Goal: Information Seeking & Learning: Learn about a topic

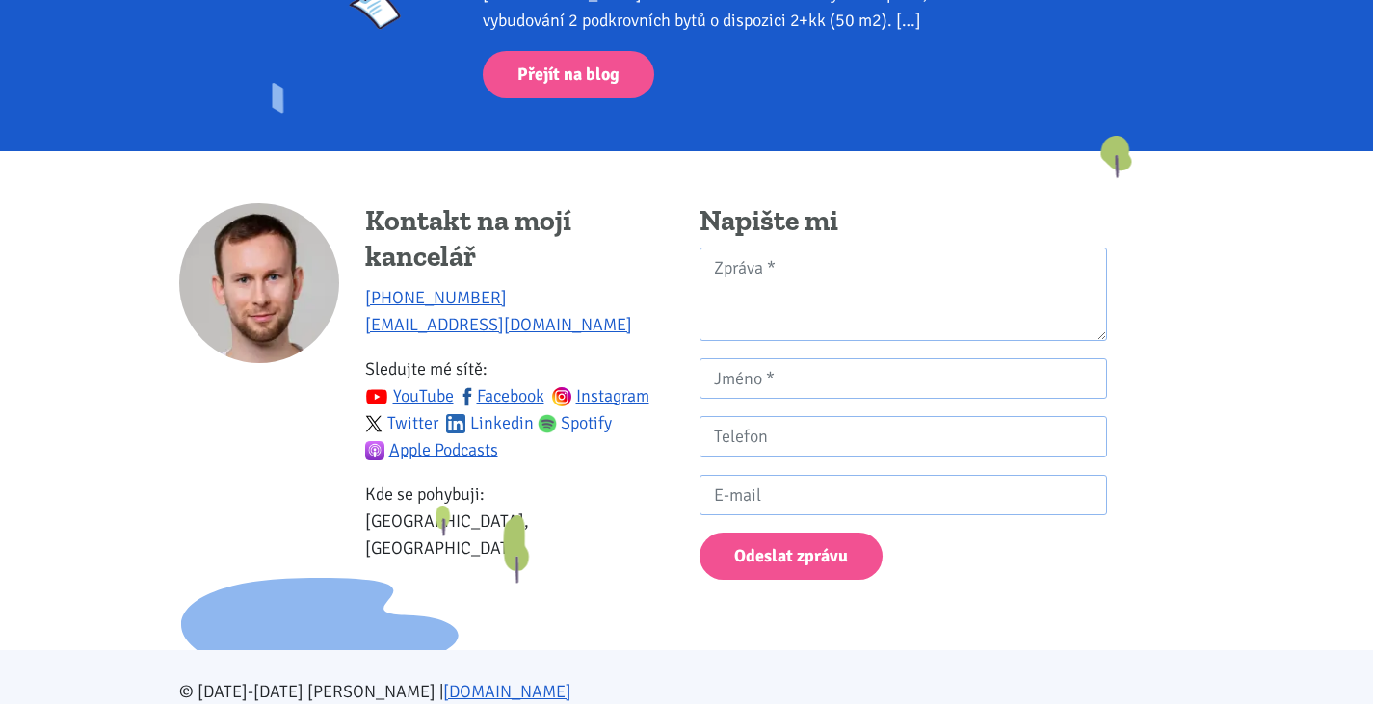
scroll to position [2861, 0]
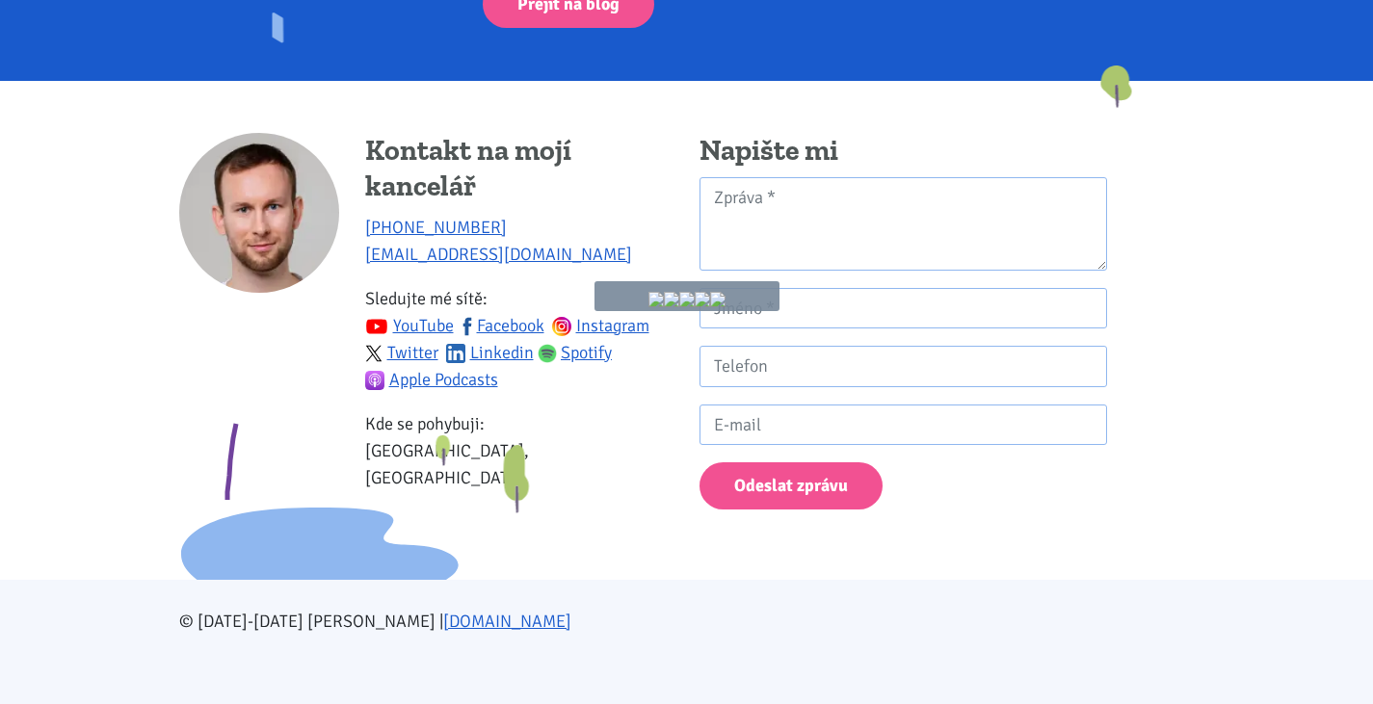
drag, startPoint x: 236, startPoint y: 424, endPoint x: 245, endPoint y: 371, distance: 53.7
drag, startPoint x: 251, startPoint y: 359, endPoint x: 475, endPoint y: 517, distance: 273.7
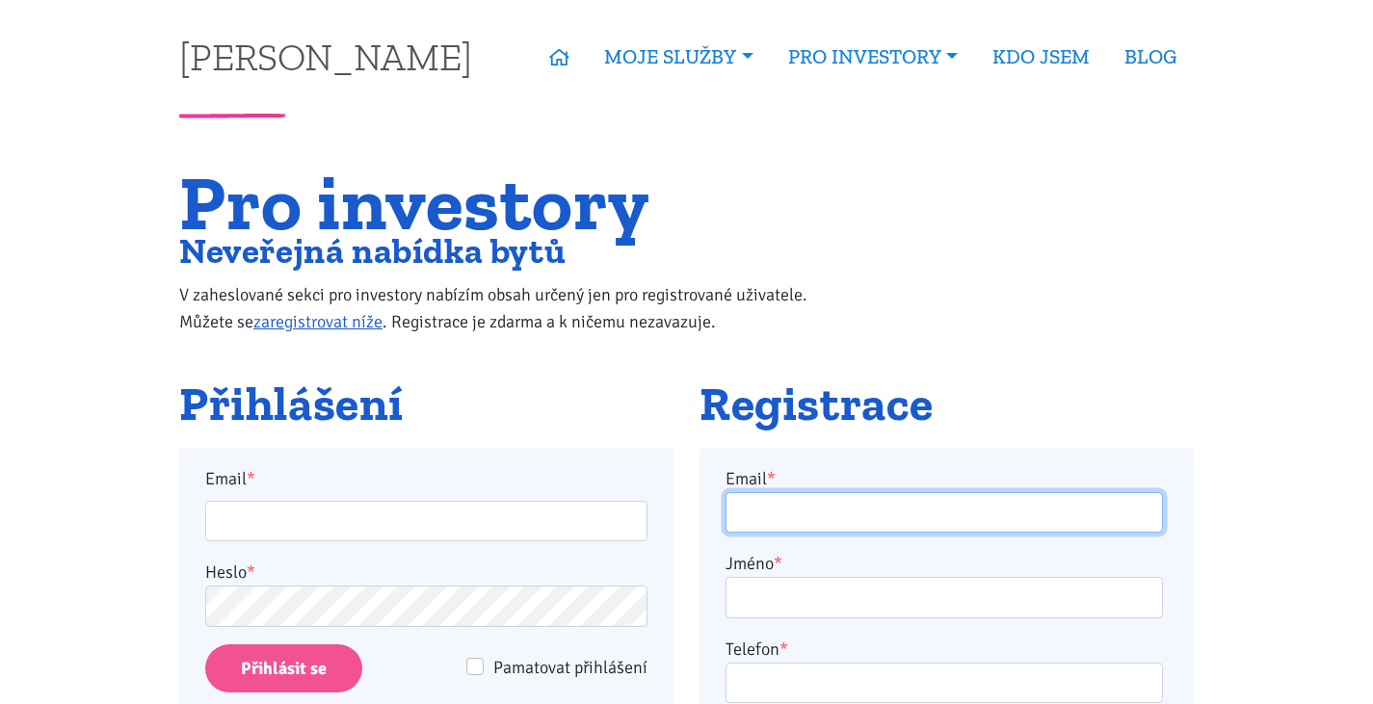
type input "tom@tk1.cz"
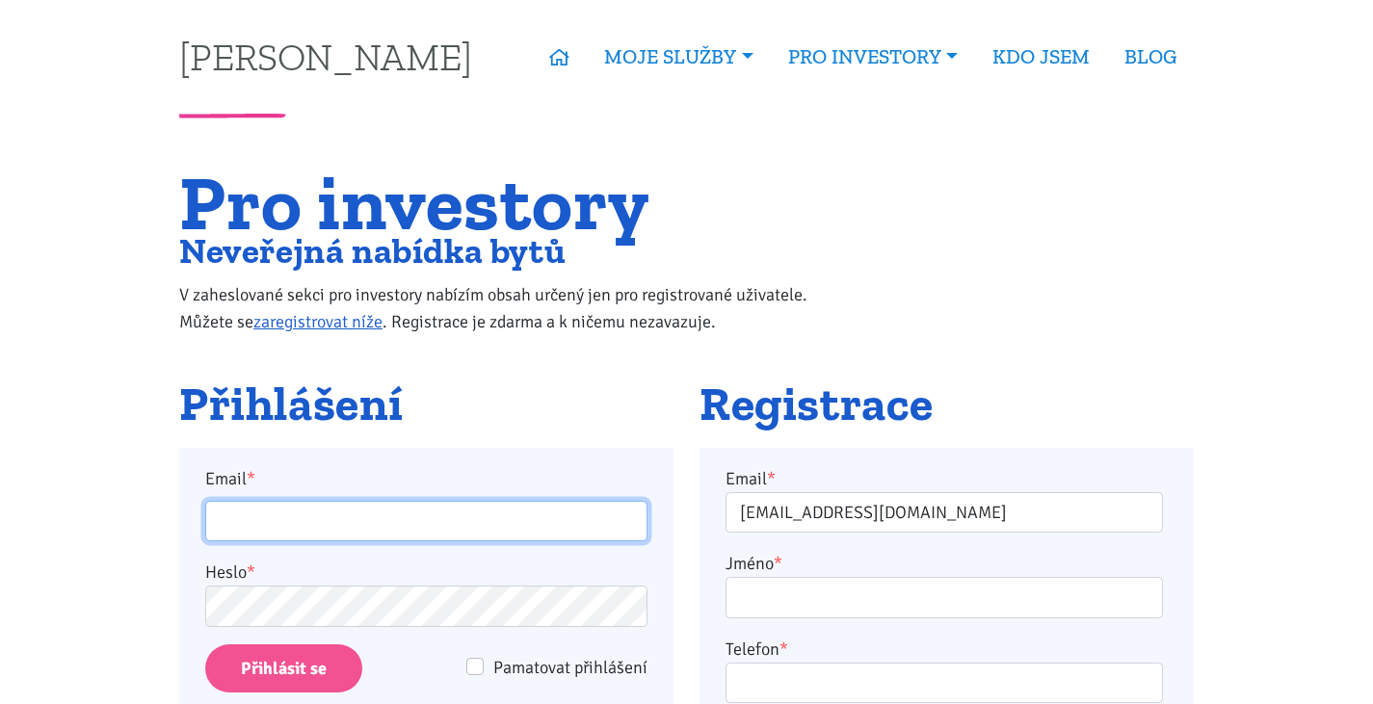
type input "tom@tk1.cz"
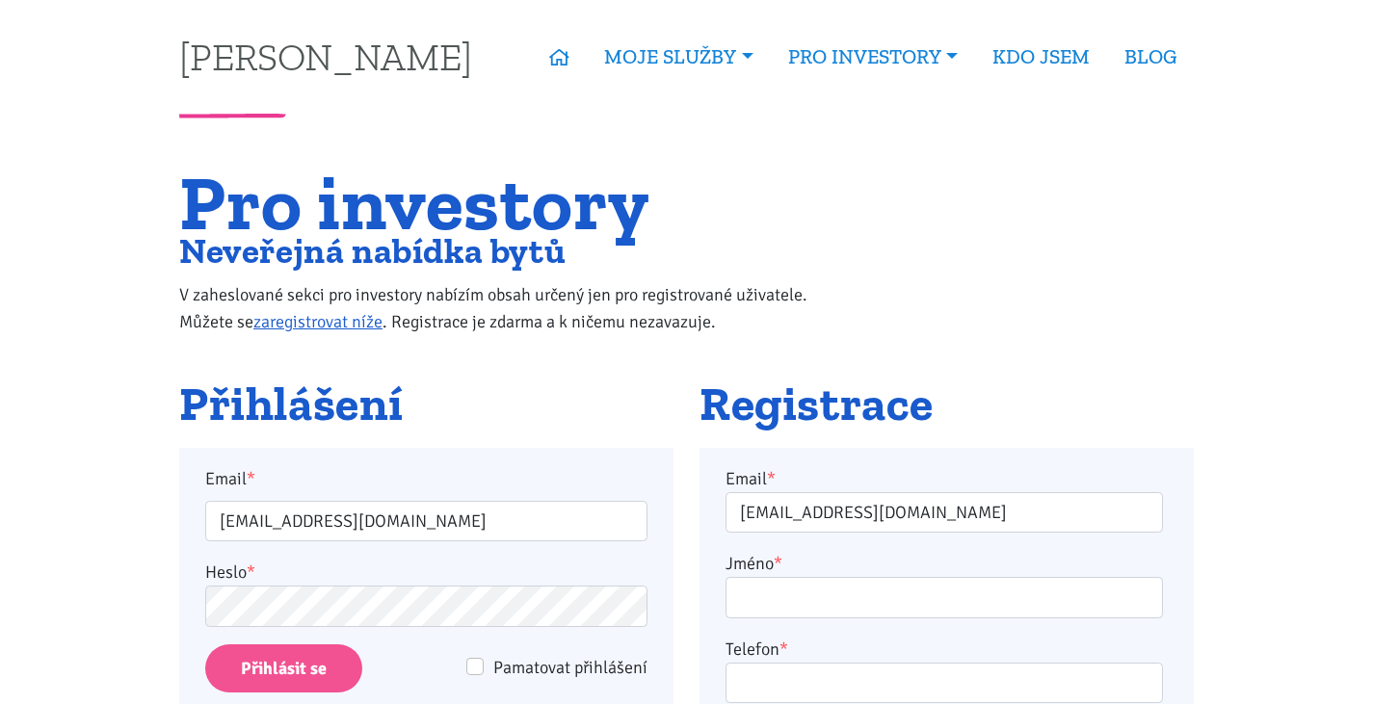
click at [518, 669] on span "Pamatovat přihlášení" at bounding box center [570, 667] width 154 height 21
click at [484, 669] on input "Pamatovat přihlášení" at bounding box center [474, 666] width 17 height 17
checkbox input "true"
click at [282, 643] on div "Email * tom@tk1.cz Heslo * Pamatovat přihlášení Přihlásit se Zapomněli jste hes…" at bounding box center [426, 601] width 442 height 273
click at [290, 657] on input "Přihlásit se" at bounding box center [283, 668] width 157 height 49
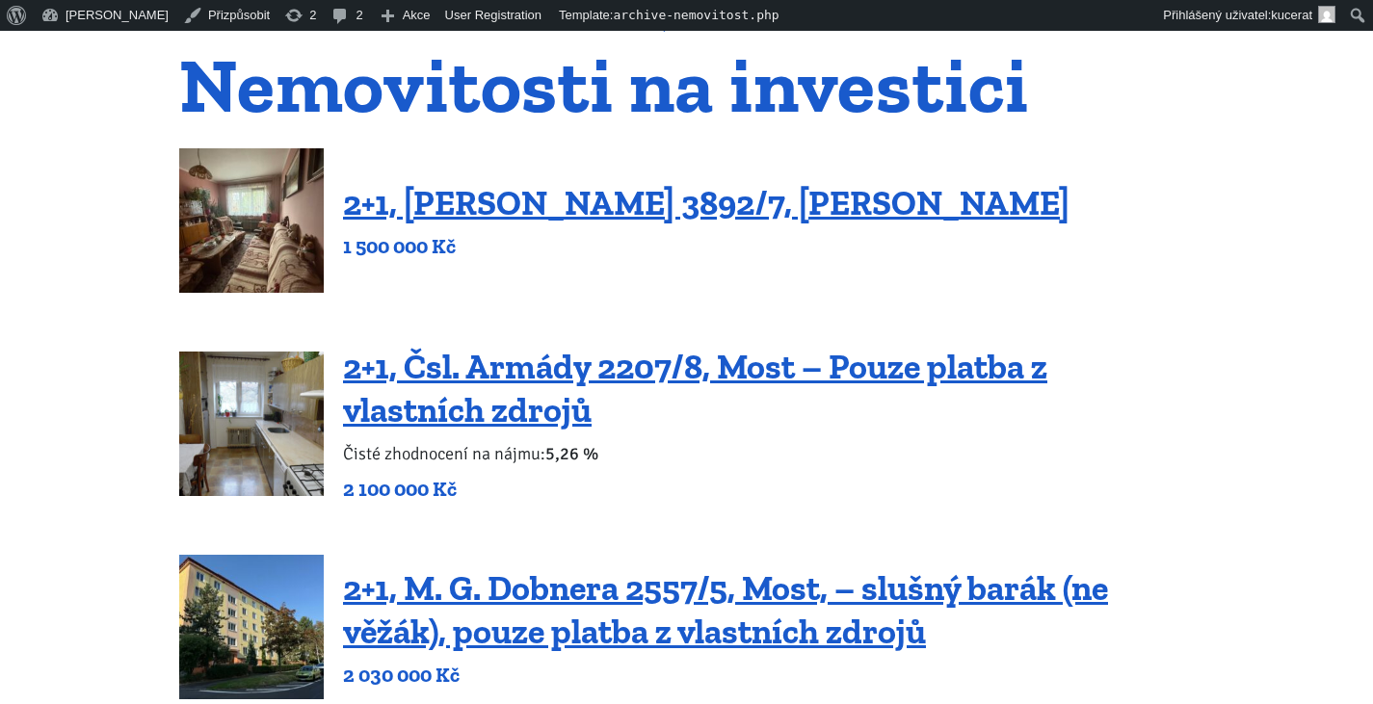
scroll to position [385, 0]
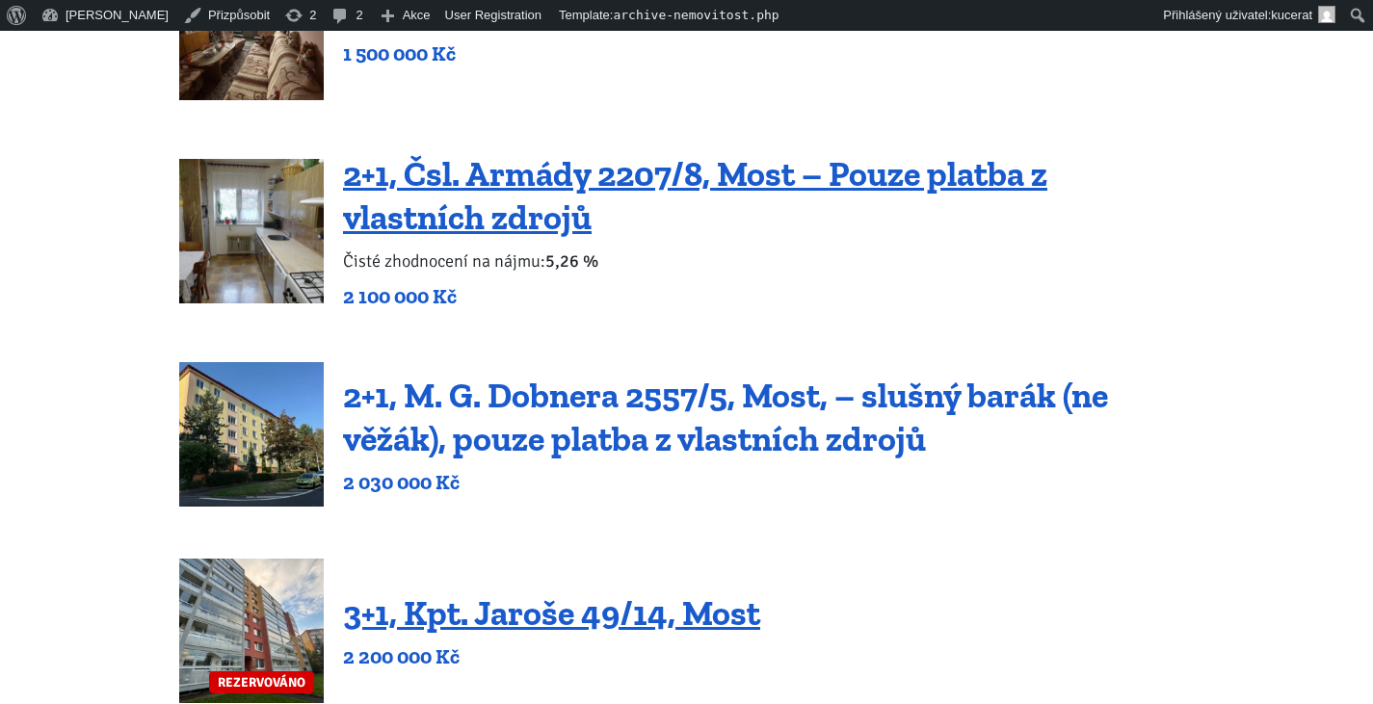
click at [689, 425] on link "2+1, M. G. Dobnera 2557/5, Most, – slušný barák (ne věžák), pouze platba z vlas…" at bounding box center [725, 417] width 765 height 85
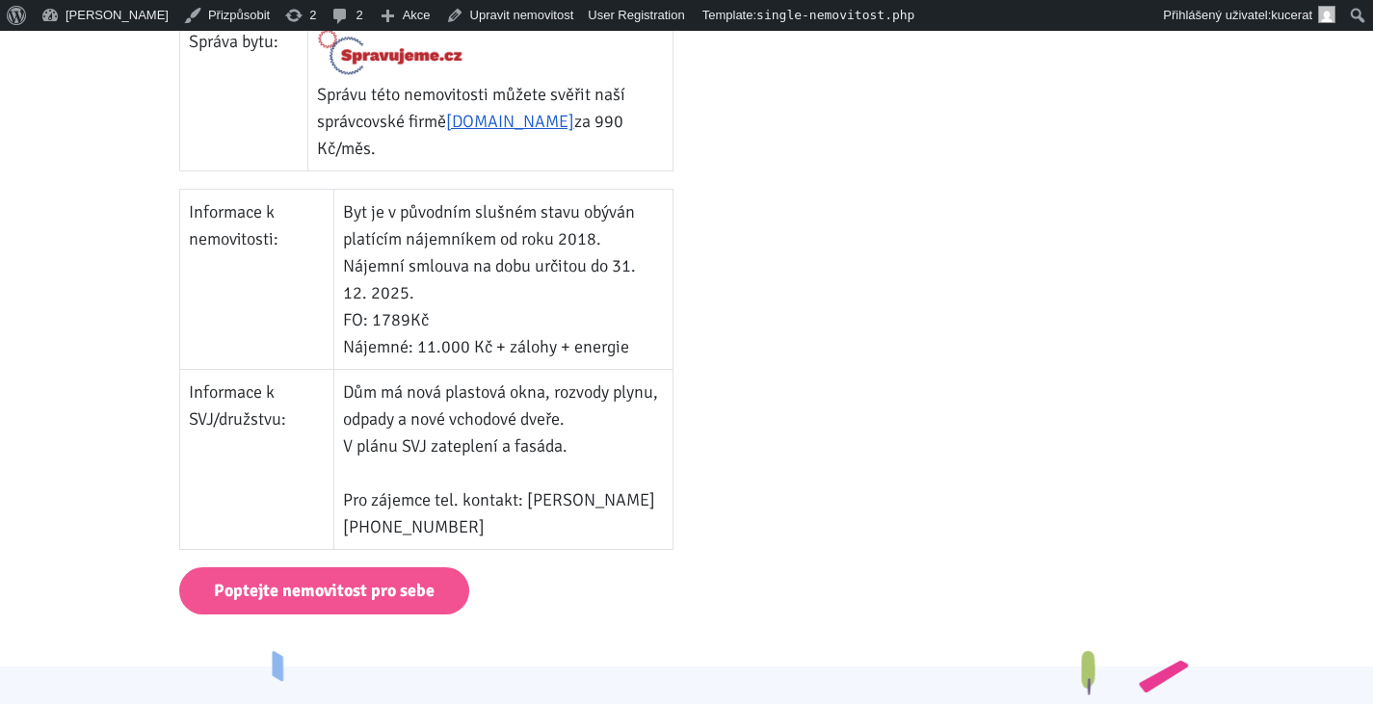
scroll to position [1349, 0]
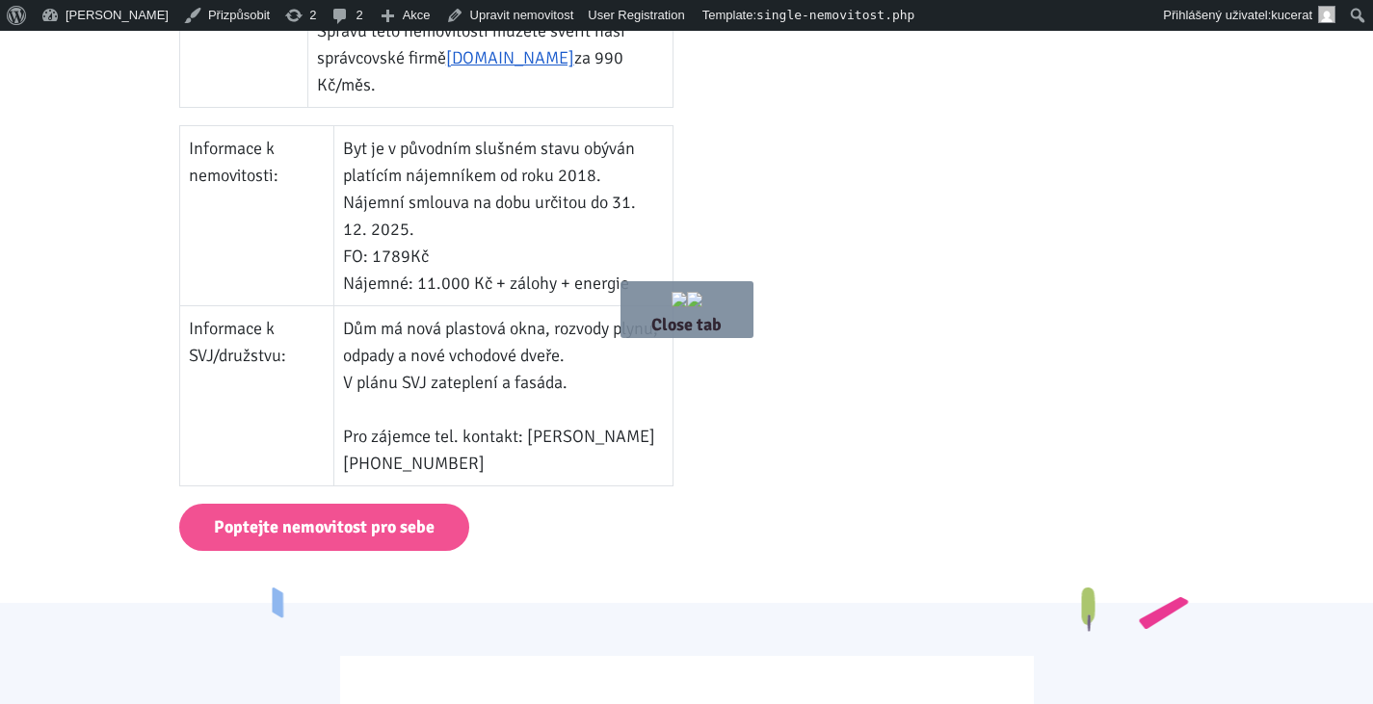
drag, startPoint x: 926, startPoint y: 306, endPoint x: 1056, endPoint y: 406, distance: 163.6
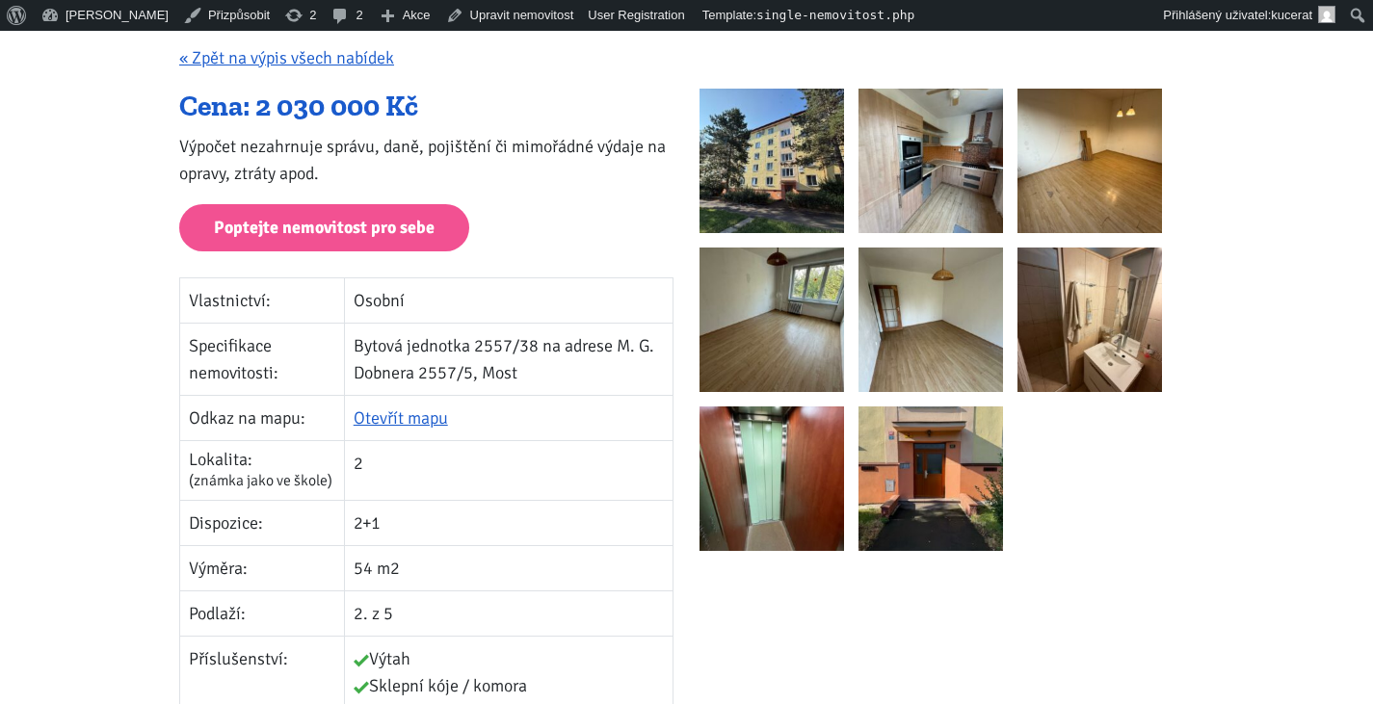
scroll to position [385, 0]
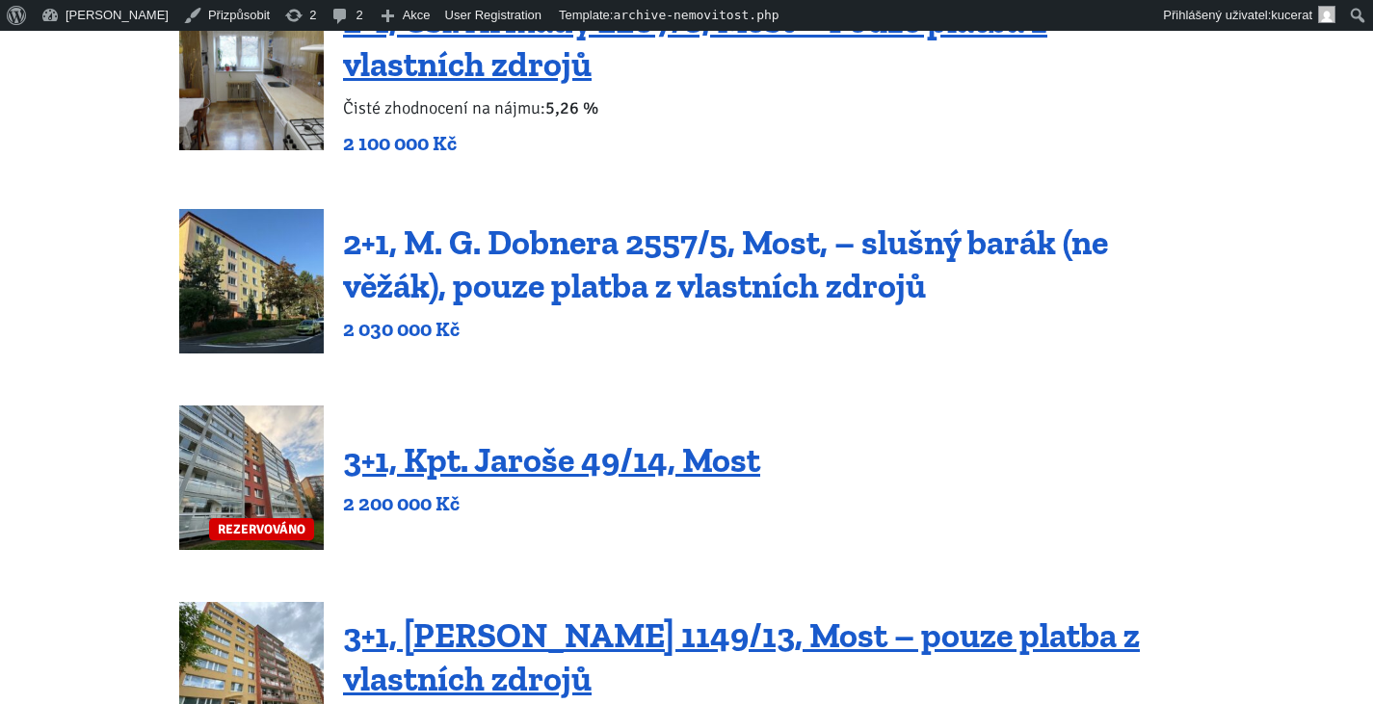
scroll to position [771, 0]
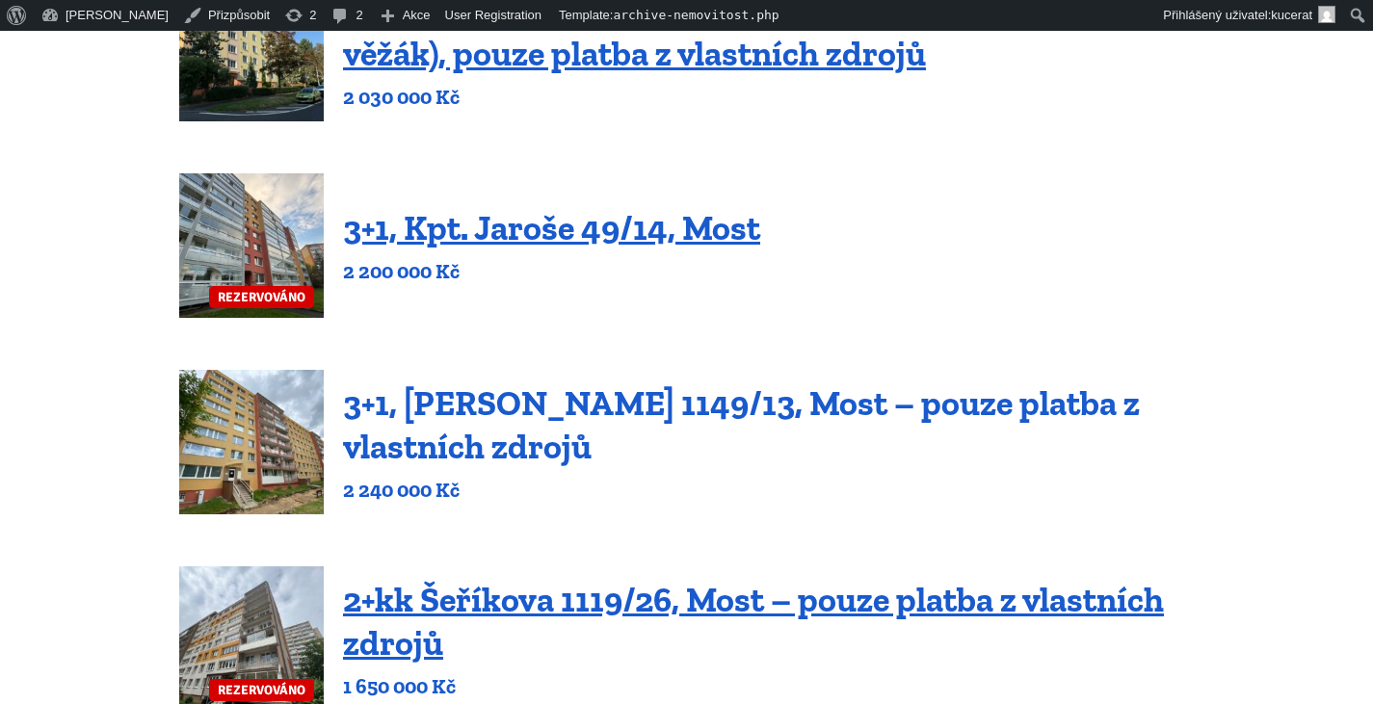
click at [600, 417] on link "3+1, [PERSON_NAME] 1149/13, Most – pouze platba z vlastních zdrojů" at bounding box center [741, 424] width 797 height 85
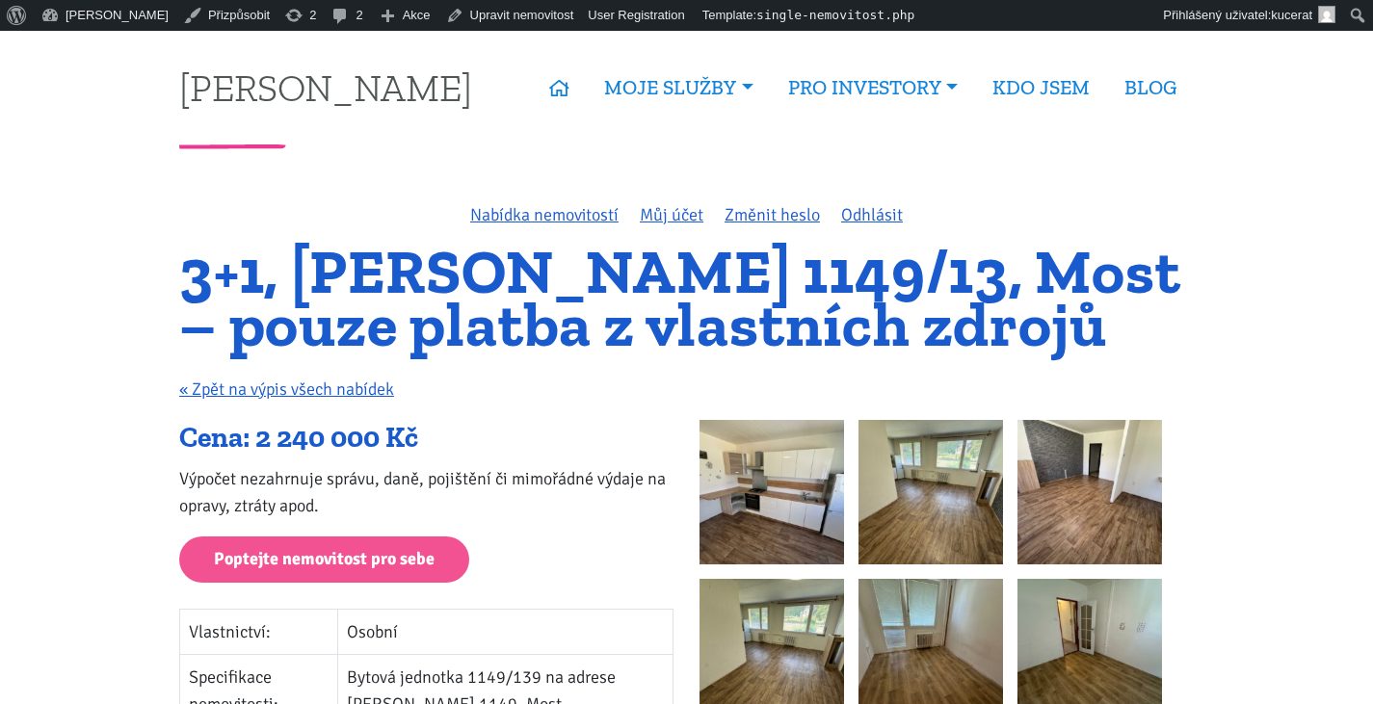
click at [774, 526] on img at bounding box center [771, 492] width 144 height 144
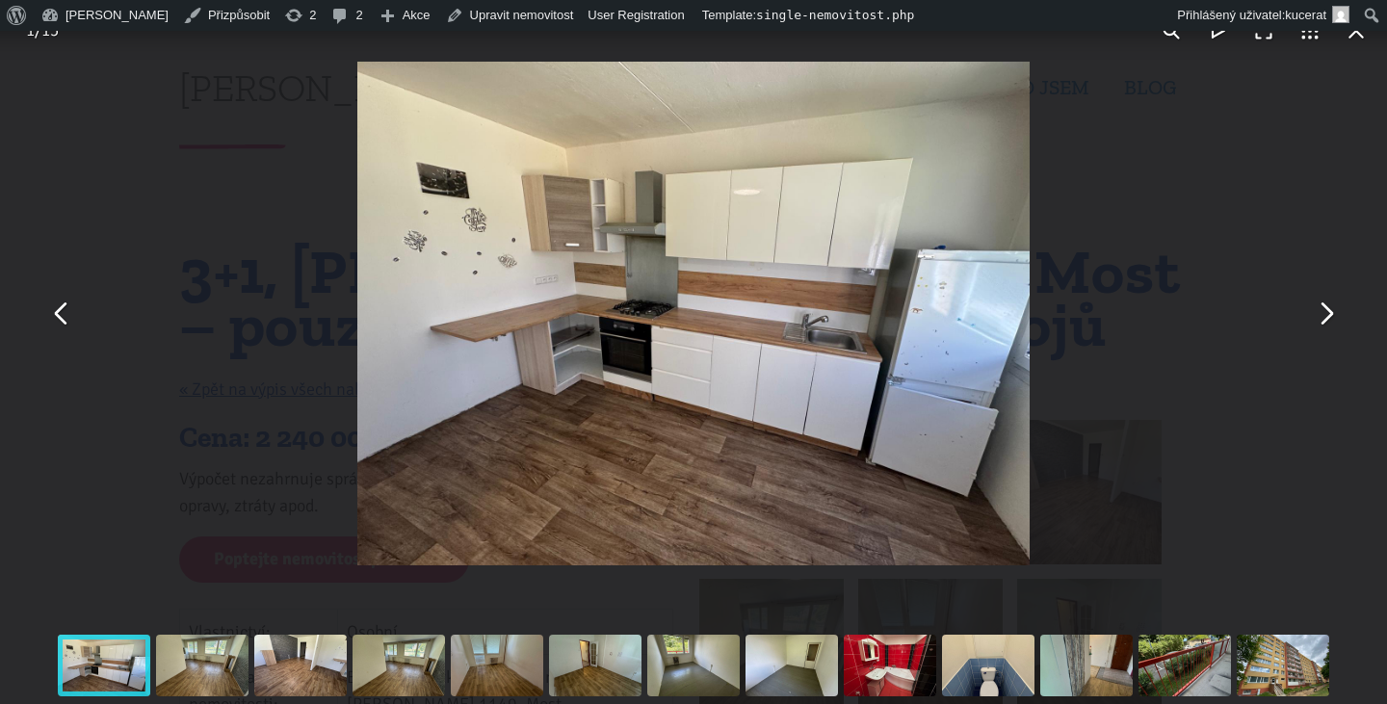
click at [1337, 318] on button "You can close this modal content with the ESC key" at bounding box center [1325, 314] width 46 height 46
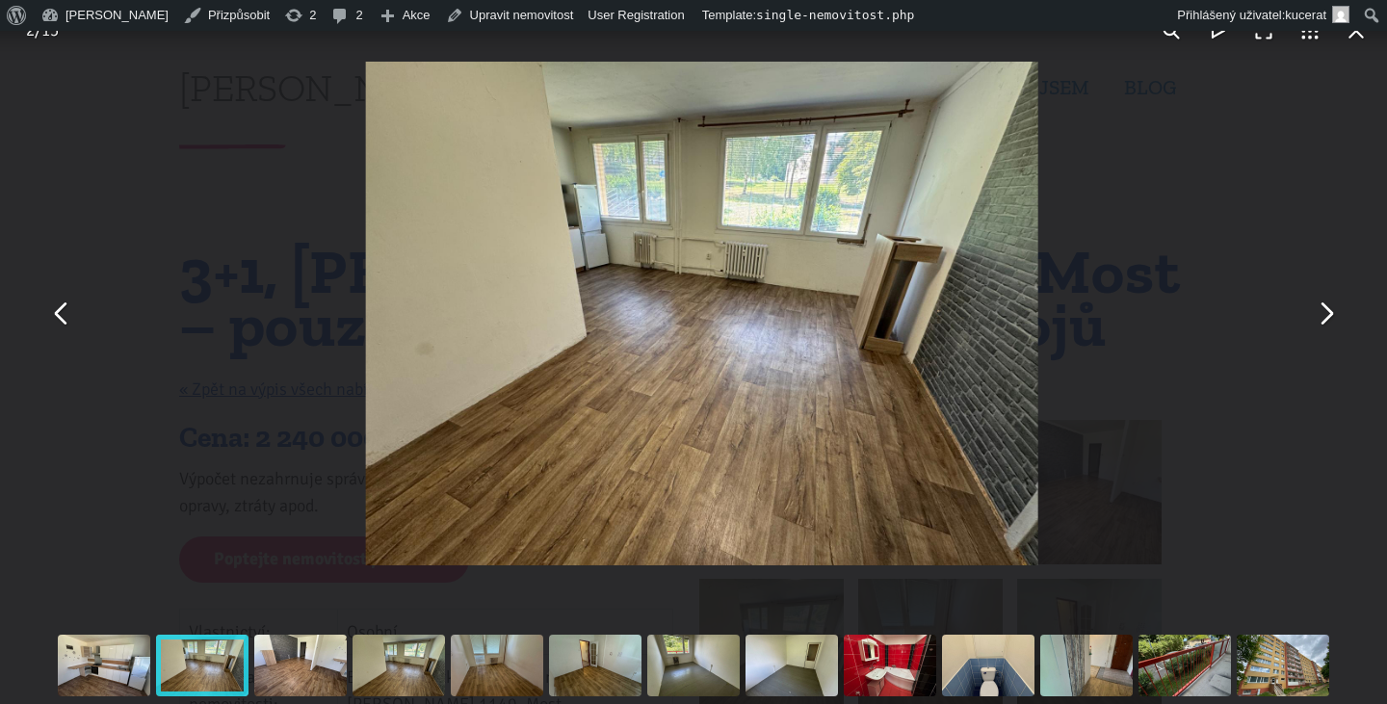
click at [1337, 318] on button "You can close this modal content with the ESC key" at bounding box center [1325, 314] width 46 height 46
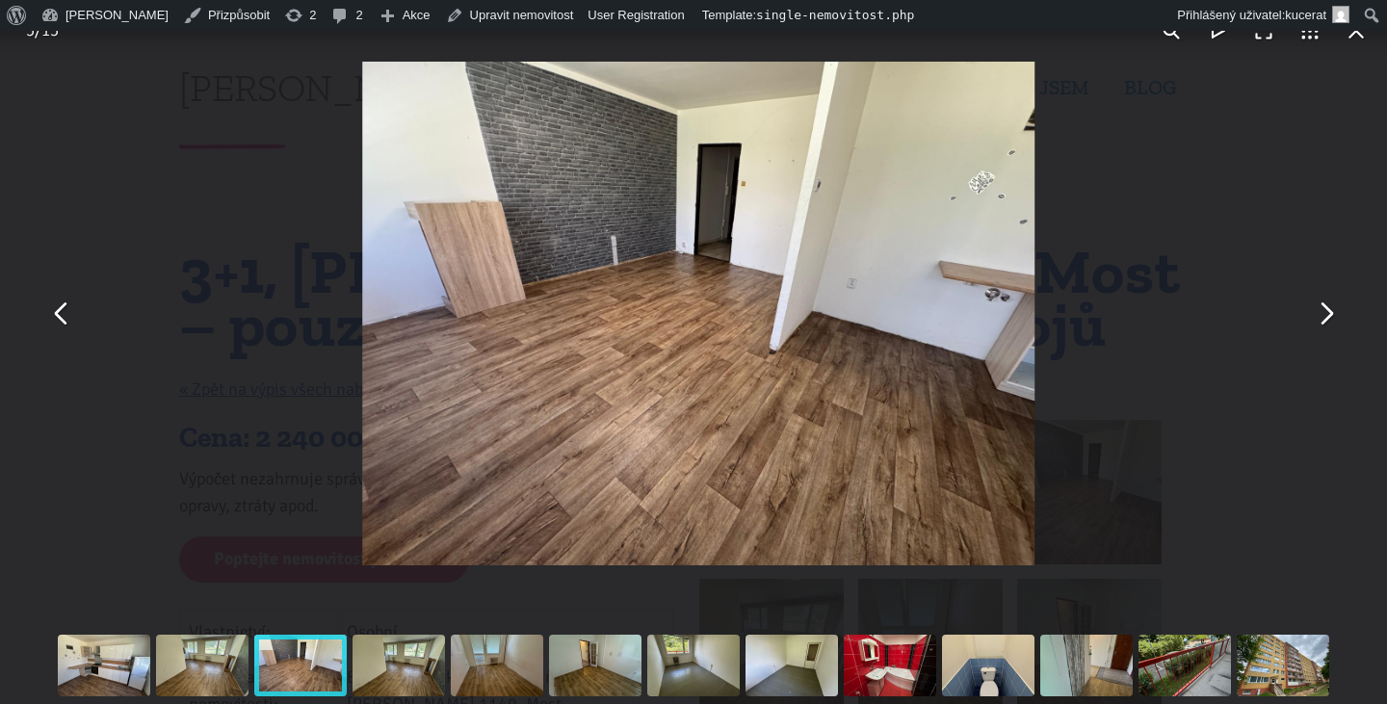
click at [1337, 318] on button "You can close this modal content with the ESC key" at bounding box center [1325, 314] width 46 height 46
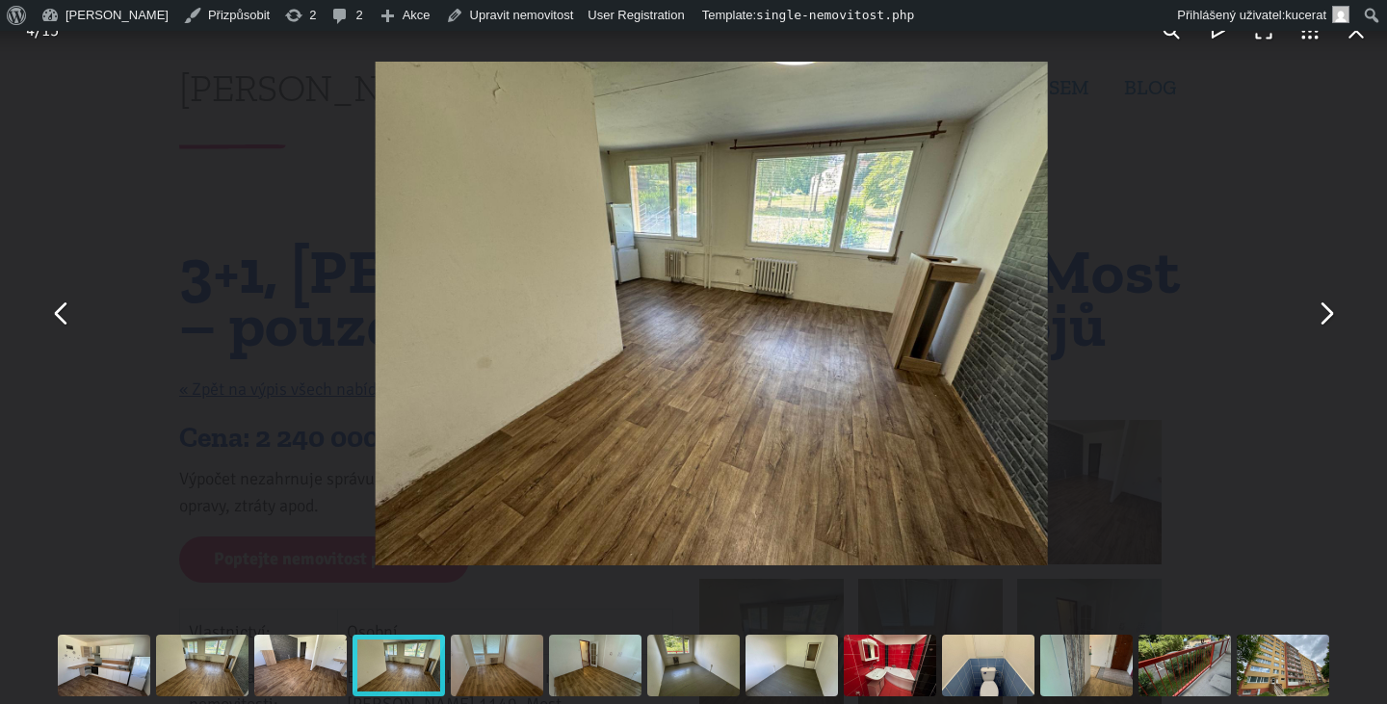
click at [1337, 318] on button "You can close this modal content with the ESC key" at bounding box center [1325, 314] width 46 height 46
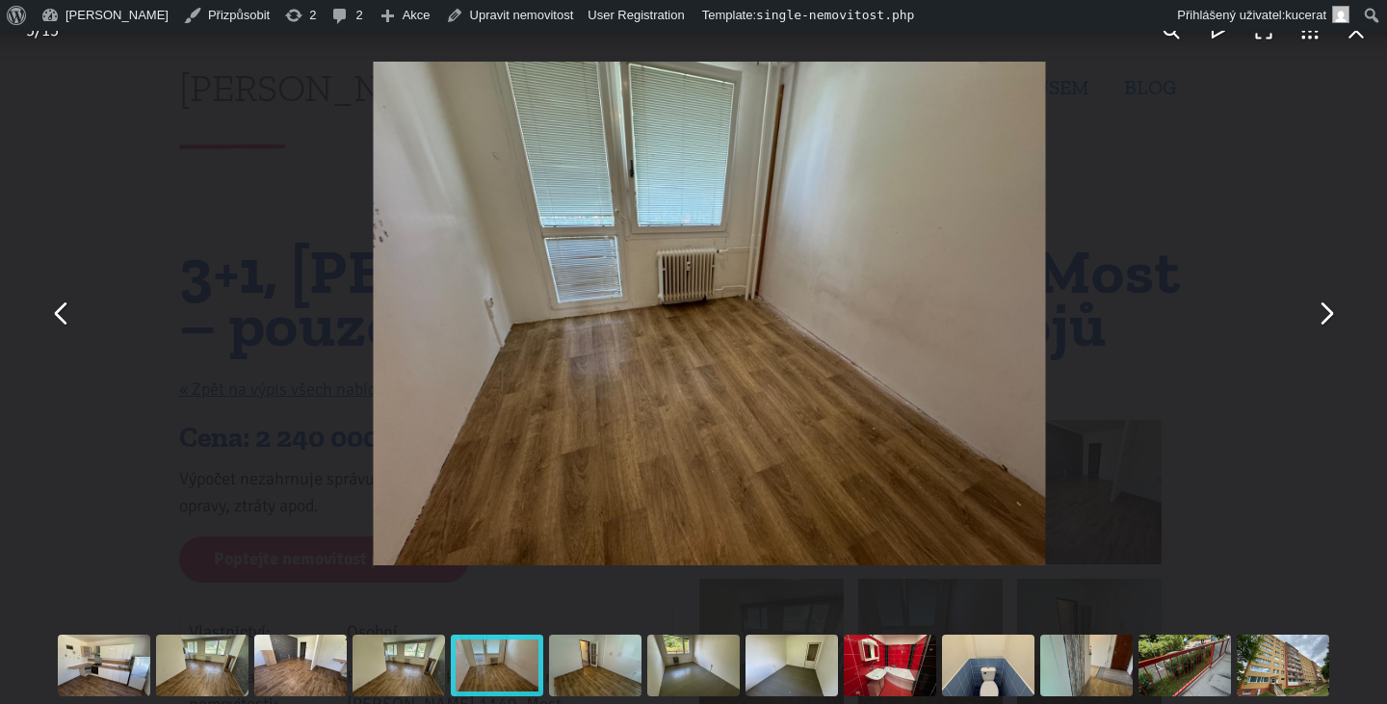
click at [1337, 318] on button "You can close this modal content with the ESC key" at bounding box center [1325, 314] width 46 height 46
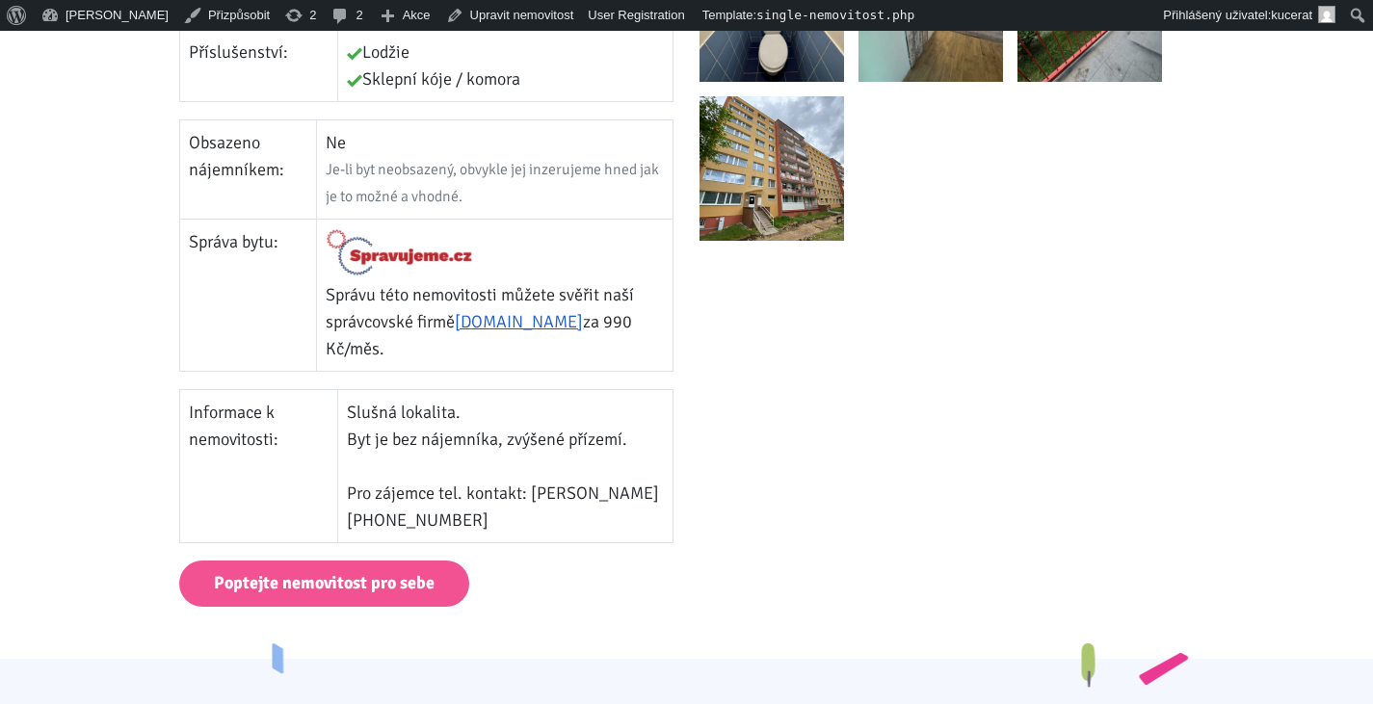
scroll to position [963, 0]
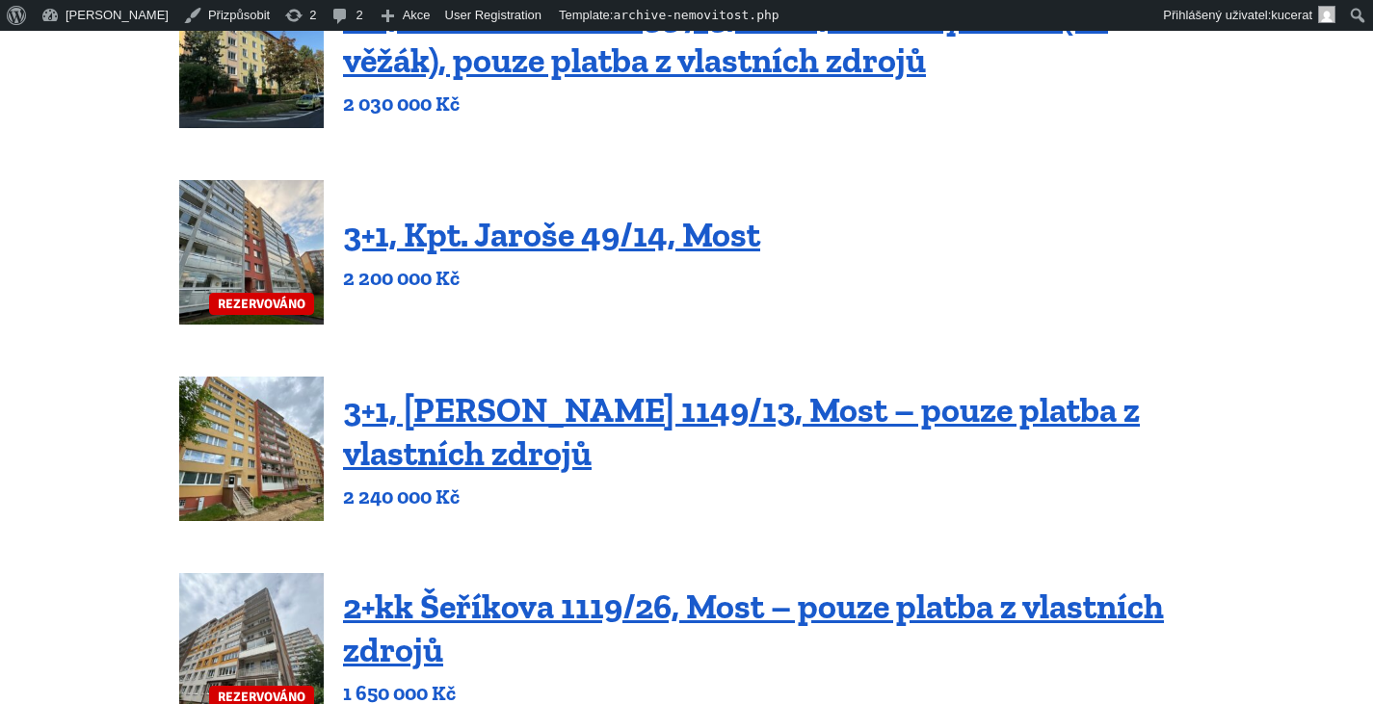
scroll to position [771, 0]
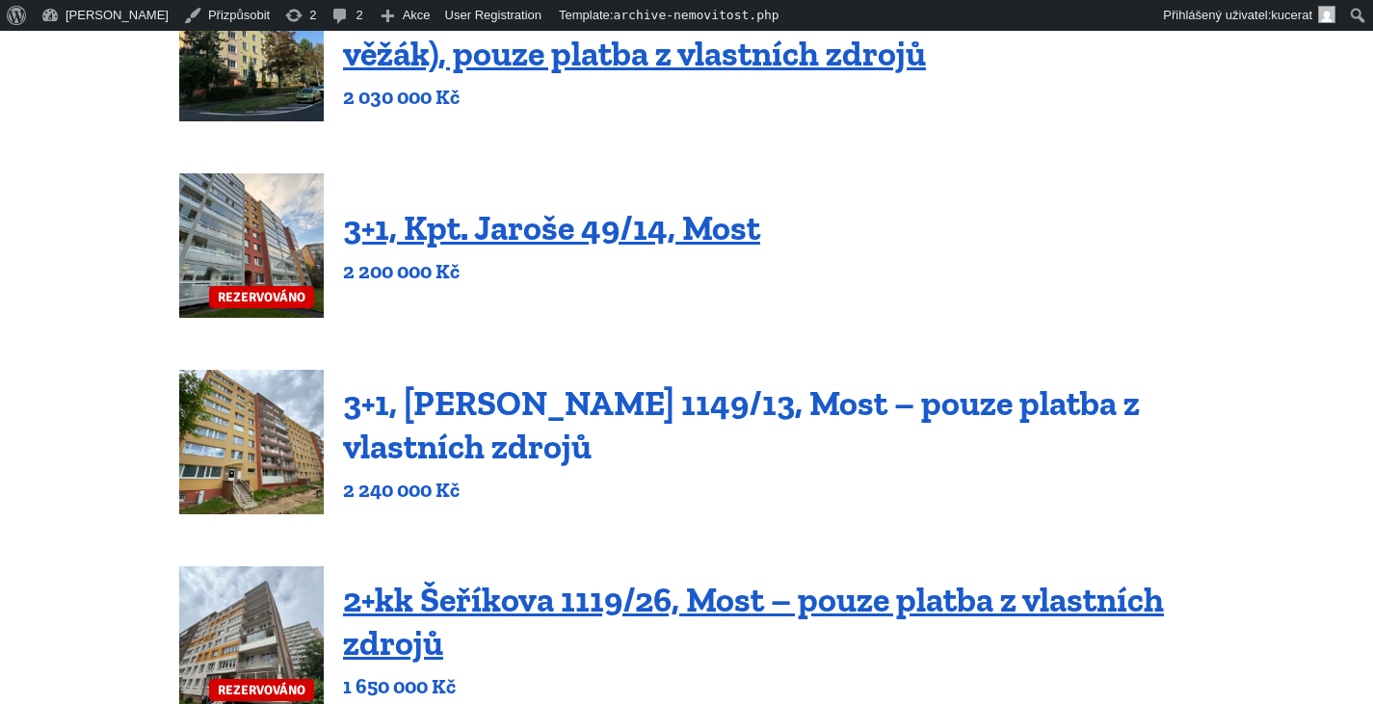
click at [912, 402] on link "3+1, [PERSON_NAME] 1149/13, Most – pouze platba z vlastních zdrojů" at bounding box center [741, 424] width 797 height 85
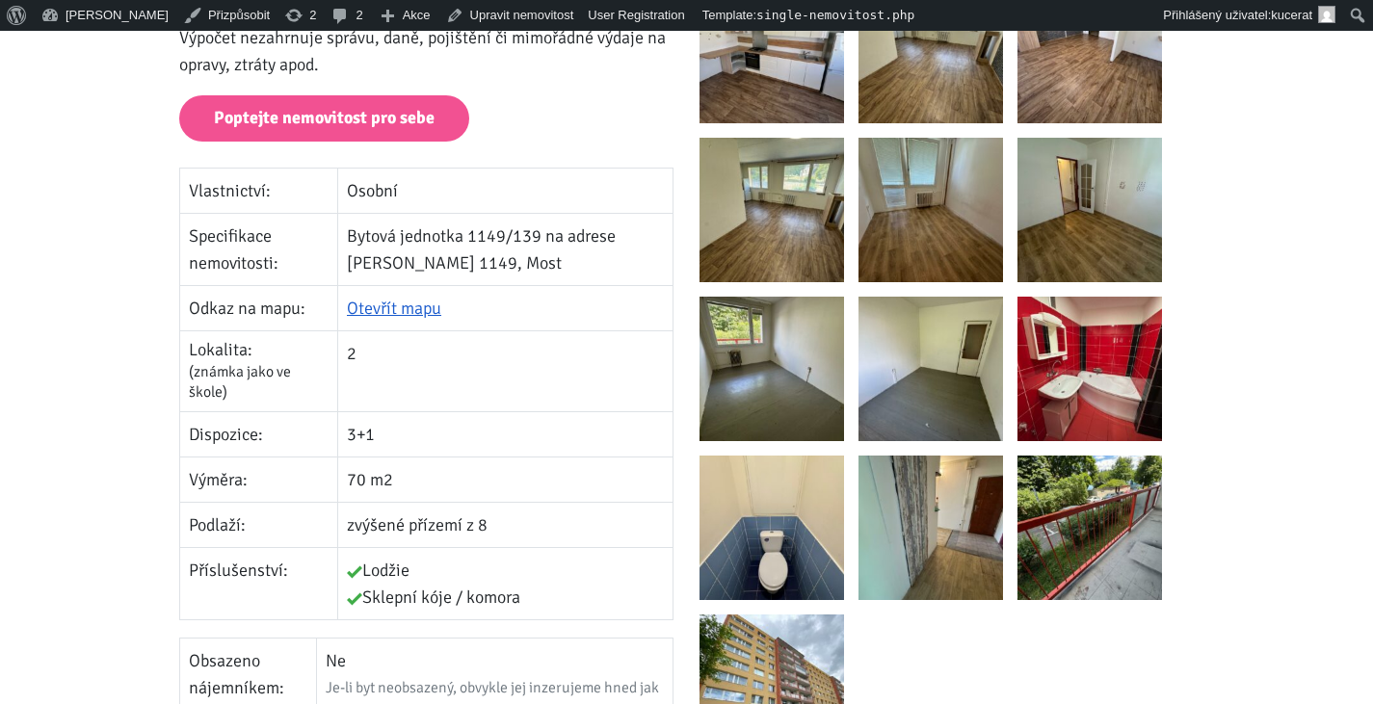
scroll to position [578, 0]
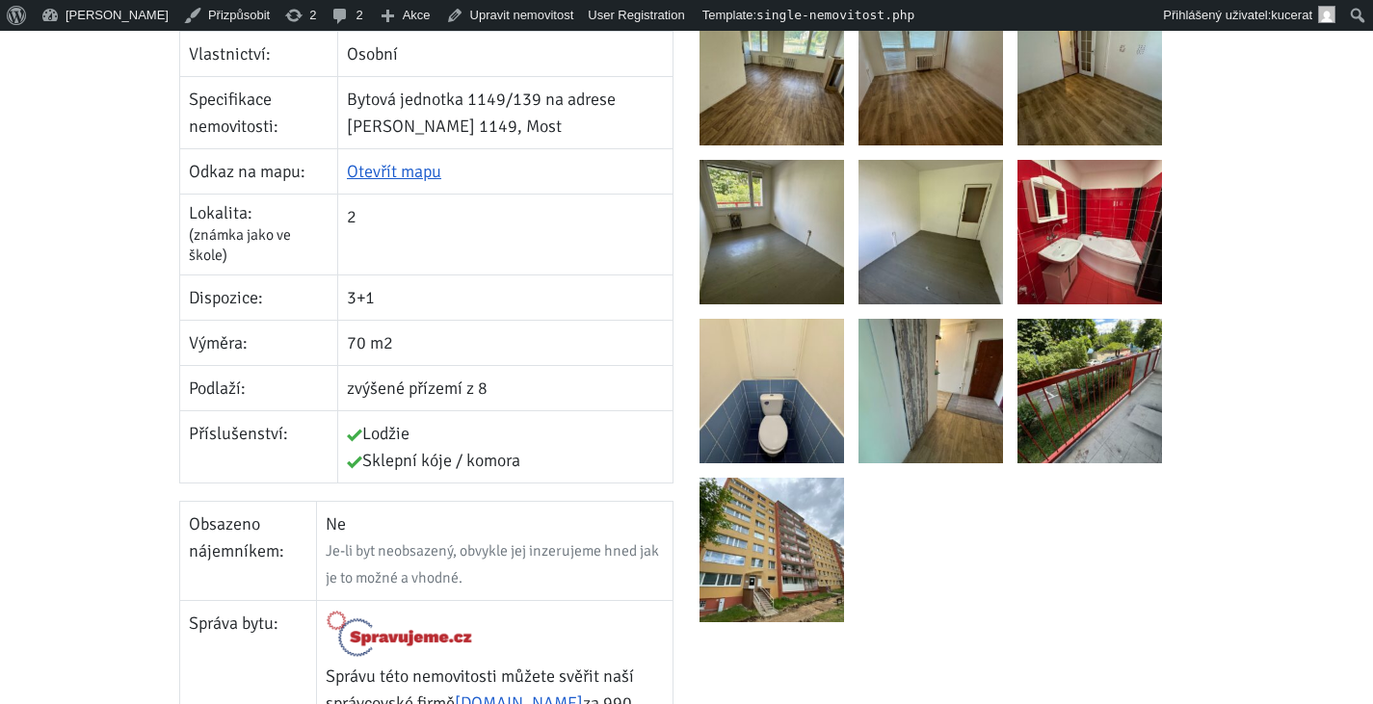
click at [544, 327] on td "70 m2" at bounding box center [505, 343] width 335 height 45
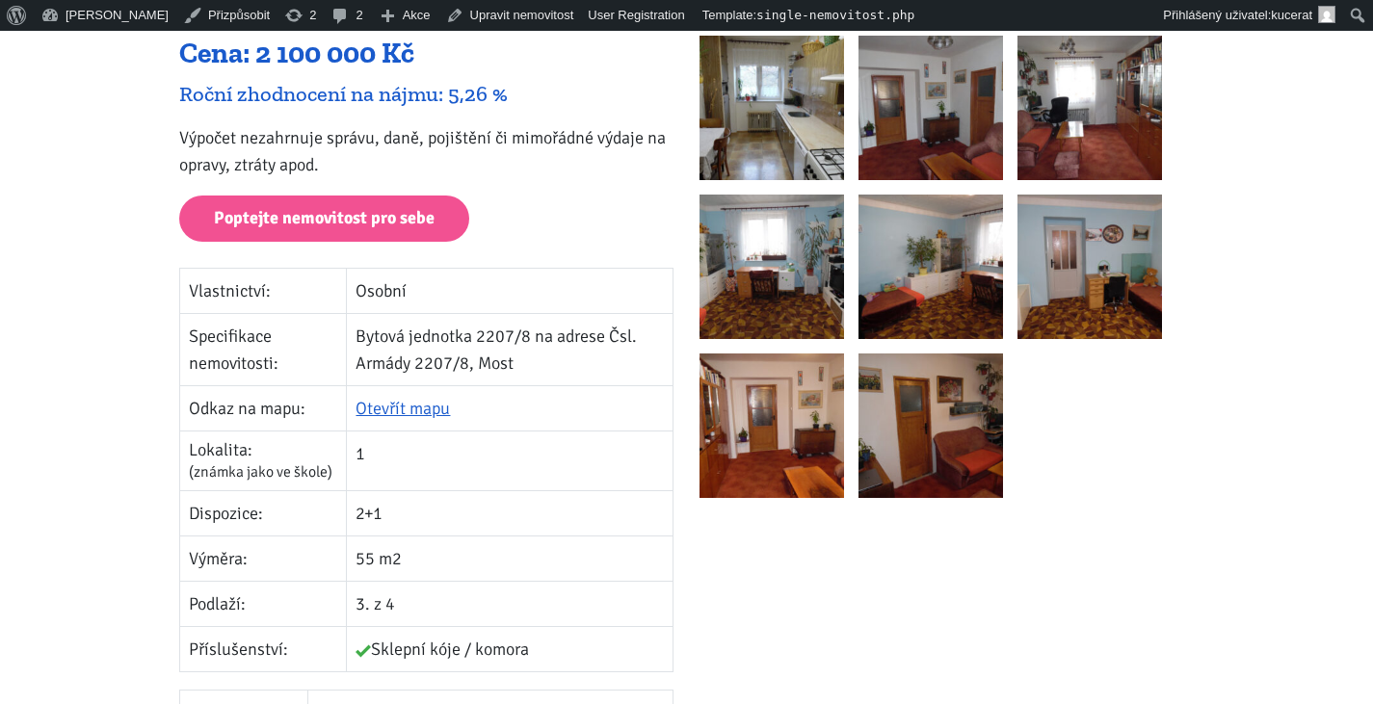
scroll to position [385, 0]
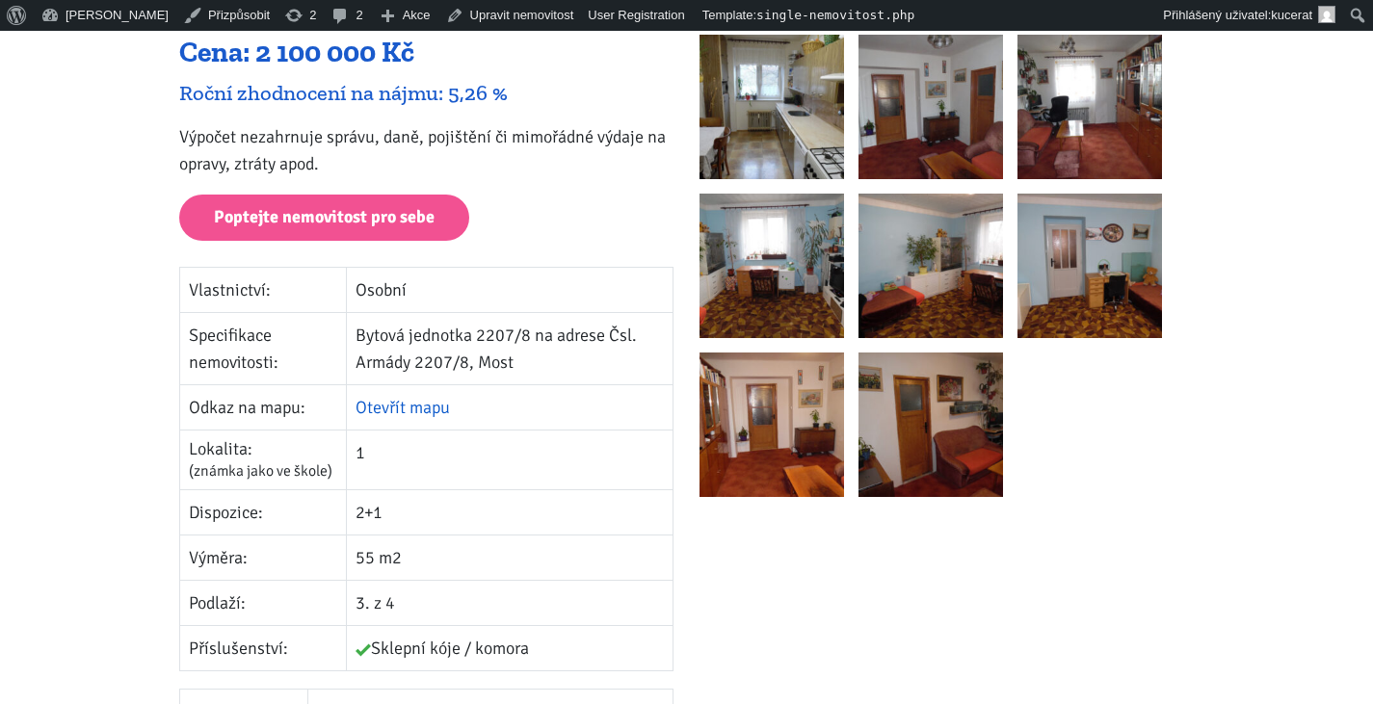
click at [390, 414] on link "Otevřít mapu" at bounding box center [402, 407] width 94 height 21
click at [573, 335] on td "Bytová jednotka 2207/8 na adrese Čsl. Armády 2207/8, Most" at bounding box center [510, 349] width 327 height 72
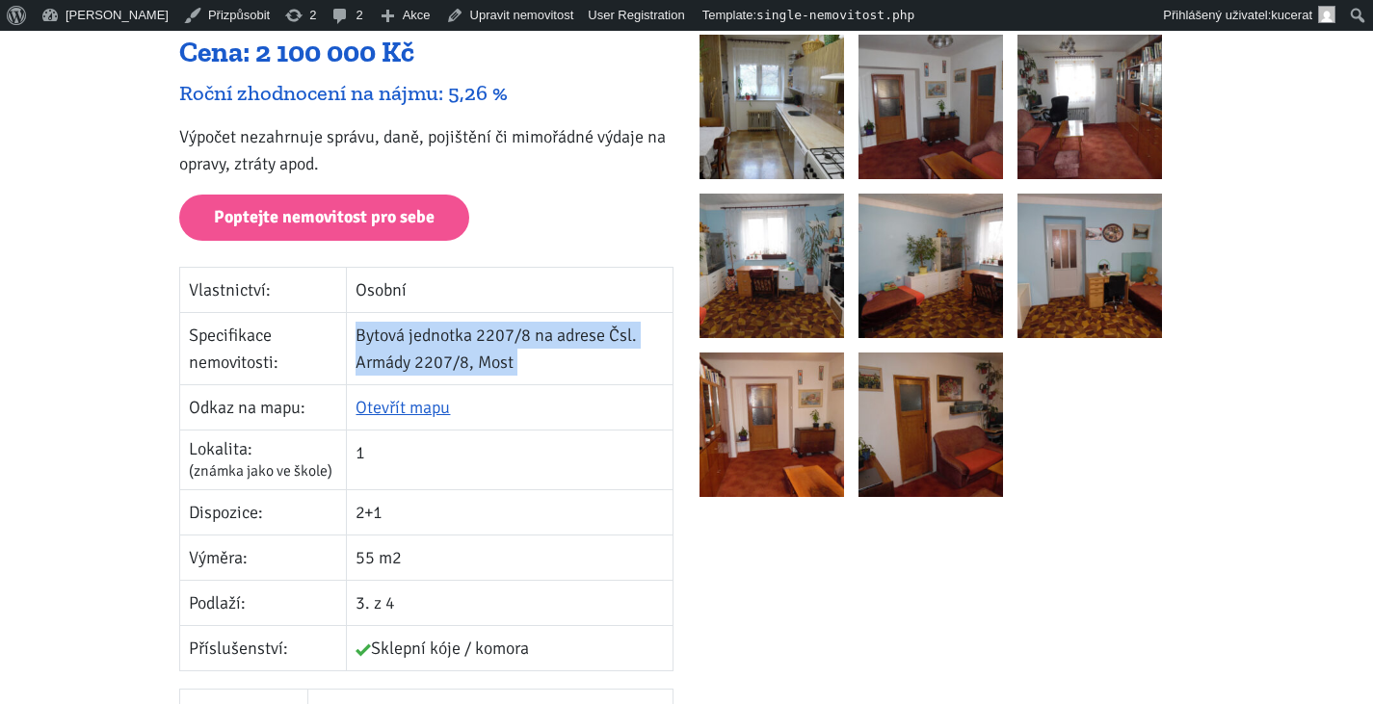
click at [573, 335] on td "Bytová jednotka 2207/8 na adrese Čsl. Armády 2207/8, Most" at bounding box center [510, 349] width 327 height 72
click at [523, 362] on td "Bytová jednotka 2207/8 na adrese Čsl. Armády 2207/8, Most" at bounding box center [510, 349] width 327 height 72
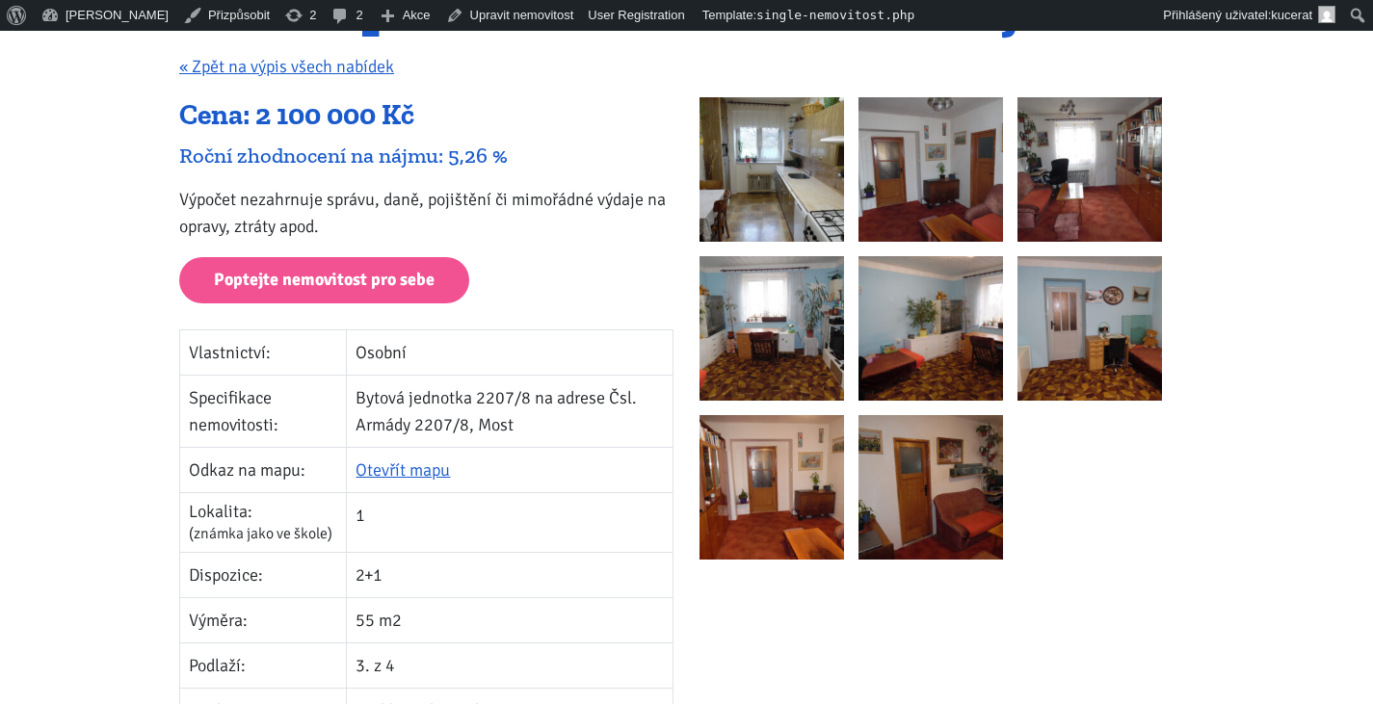
scroll to position [0, 0]
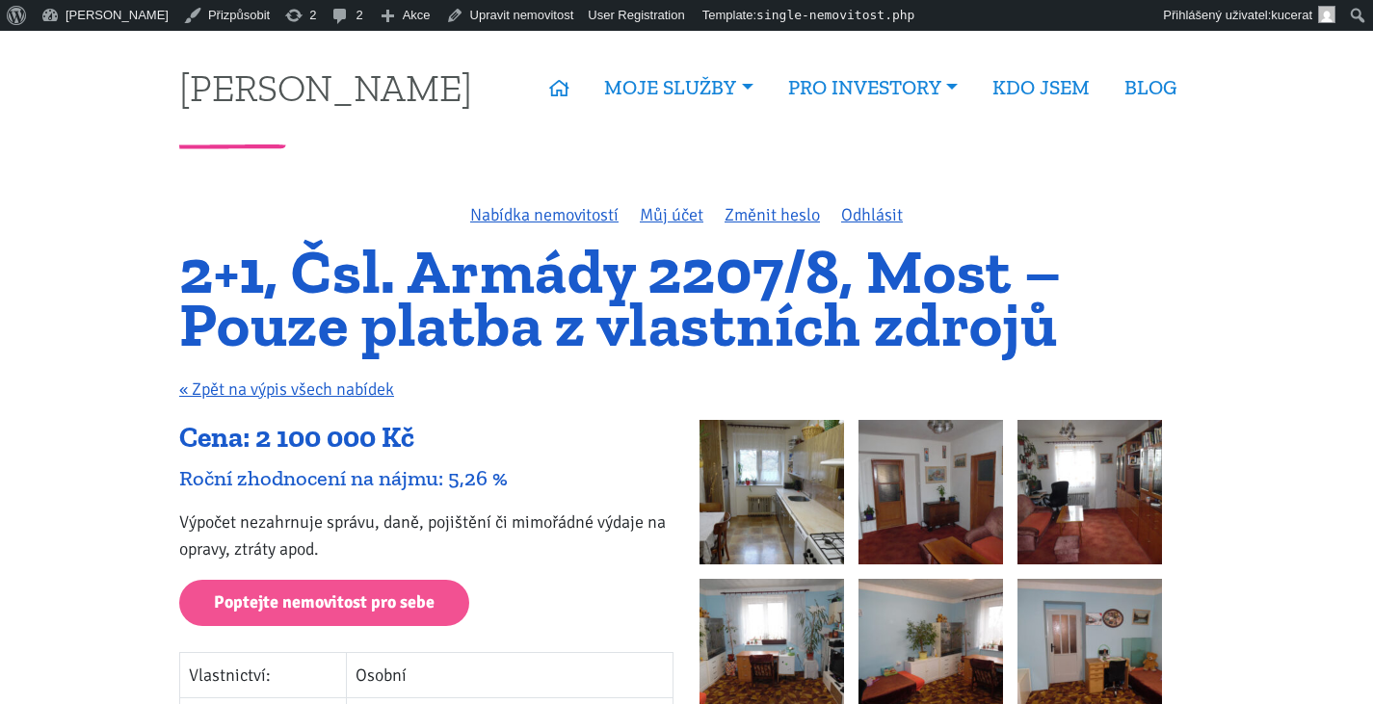
drag, startPoint x: 1164, startPoint y: 512, endPoint x: 911, endPoint y: -68, distance: 632.5
click at [240, 246] on h1 "2+1, Čsl. Armády 2207/8, Most – Pouze platba z vlastních zdrojů" at bounding box center [686, 298] width 1014 height 105
click at [413, 363] on div "2+1, Čsl. Armády 2207/8, Most – Pouze platba z vlastních zdrojů « Zpět na výpis…" at bounding box center [687, 333] width 1040 height 174
click at [420, 306] on h1 "2+1, Čsl. Armády 2207/8, Most – Pouze platba z vlastních zdrojů" at bounding box center [686, 298] width 1014 height 105
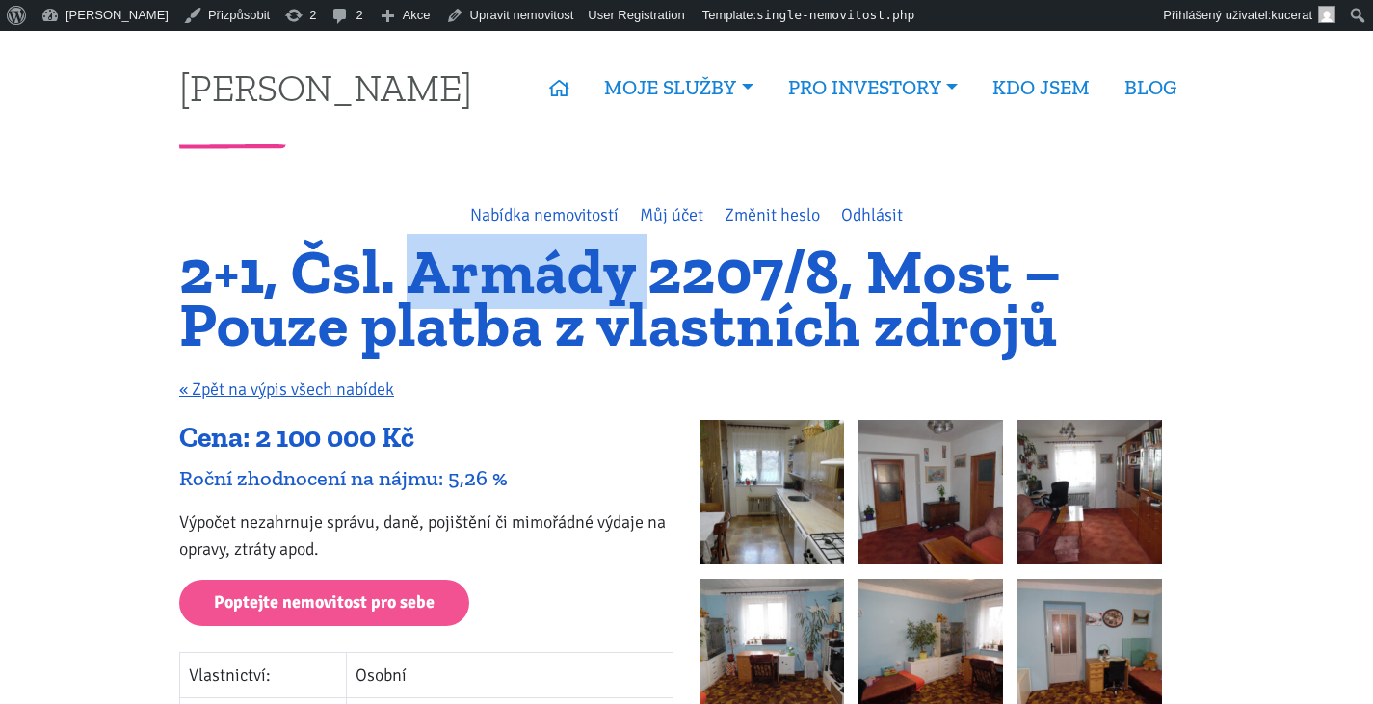
click at [420, 306] on h1 "2+1, Čsl. Armády 2207/8, Most – Pouze platba z vlastních zdrojů" at bounding box center [686, 298] width 1014 height 105
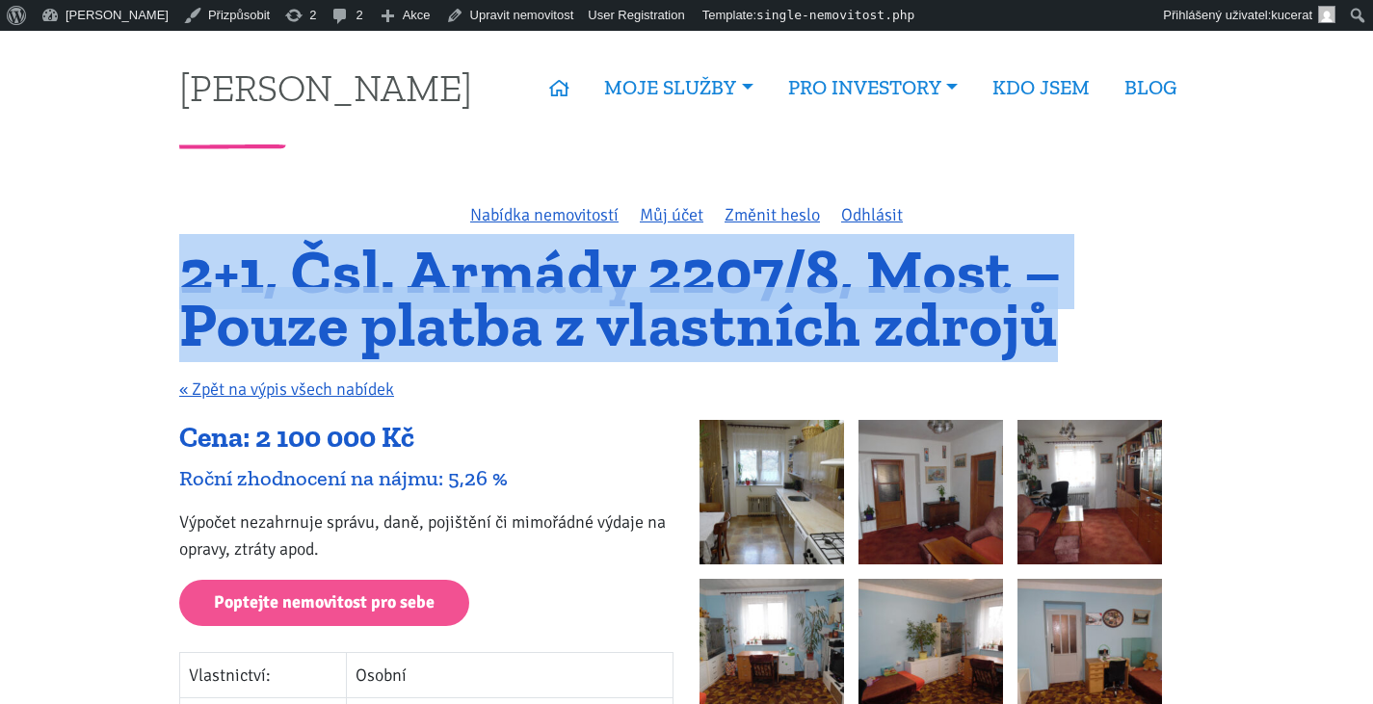
click at [420, 306] on h1 "2+1, Čsl. Armády 2207/8, Most – Pouze platba z vlastních zdrojů" at bounding box center [686, 298] width 1014 height 105
click at [398, 308] on h1 "2+1, Čsl. Armády 2207/8, Most – Pouze platba z vlastních zdrojů" at bounding box center [686, 298] width 1014 height 105
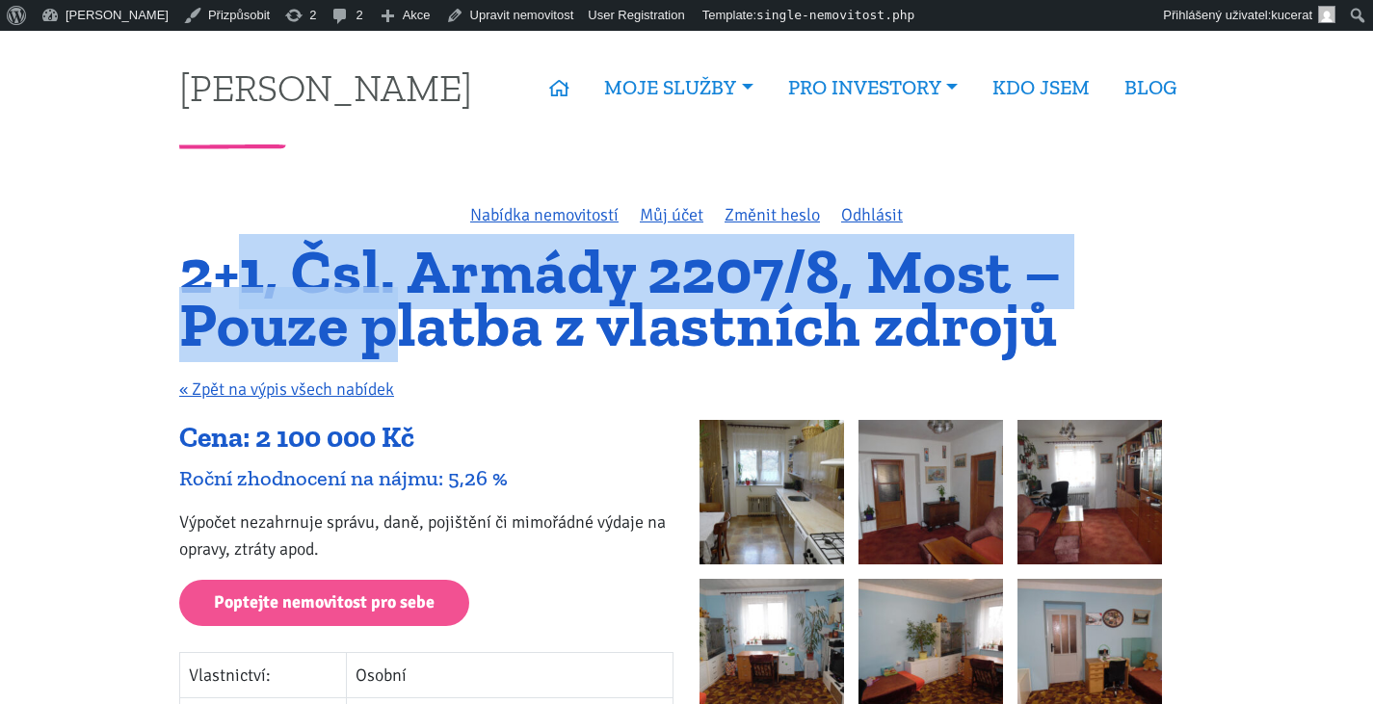
drag, startPoint x: 392, startPoint y: 331, endPoint x: 233, endPoint y: 273, distance: 169.5
click at [233, 273] on h1 "2+1, Čsl. Armády 2207/8, Most – Pouze platba z vlastních zdrojů" at bounding box center [686, 298] width 1014 height 105
drag, startPoint x: 241, startPoint y: 263, endPoint x: 407, endPoint y: 328, distance: 178.7
click at [407, 328] on h1 "2+1, Čsl. Armády 2207/8, Most – Pouze platba z vlastních zdrojů" at bounding box center [686, 298] width 1014 height 105
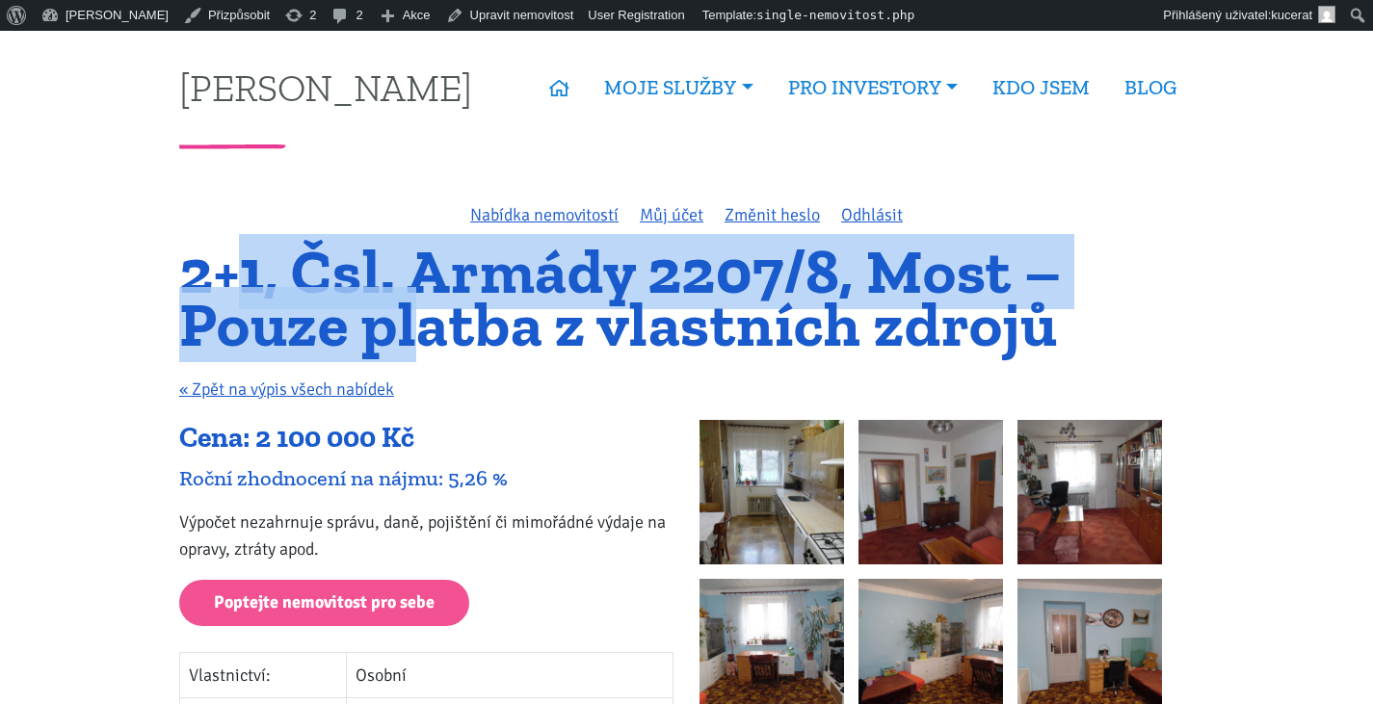
click at [407, 328] on h1 "2+1, Čsl. Armády 2207/8, Most – Pouze platba z vlastních zdrojů" at bounding box center [686, 298] width 1014 height 105
drag, startPoint x: 398, startPoint y: 337, endPoint x: 245, endPoint y: 277, distance: 164.4
click at [245, 277] on h1 "2+1, Čsl. Armády 2207/8, Most – Pouze platba z vlastních zdrojů" at bounding box center [686, 298] width 1014 height 105
drag, startPoint x: 233, startPoint y: 268, endPoint x: 393, endPoint y: 328, distance: 170.7
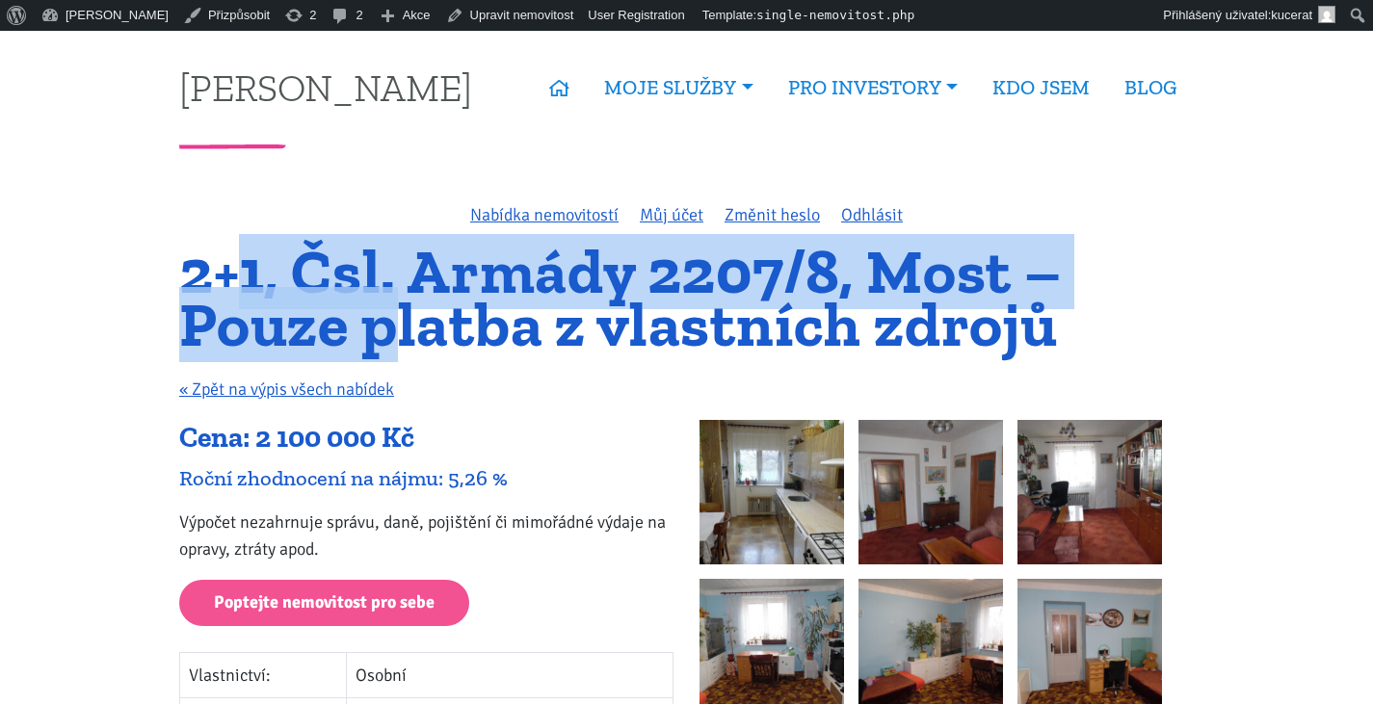
click at [393, 328] on h1 "2+1, Čsl. Armády 2207/8, Most – Pouze platba z vlastních zdrojů" at bounding box center [686, 298] width 1014 height 105
drag, startPoint x: 391, startPoint y: 343, endPoint x: 225, endPoint y: 296, distance: 172.3
click at [225, 296] on h1 "2+1, Čsl. Armády 2207/8, Most – Pouze platba z vlastních zdrojů" at bounding box center [686, 298] width 1014 height 105
click at [406, 302] on h1 "2+1, Čsl. Armády 2207/8, Most – Pouze platba z vlastních zdrojů" at bounding box center [686, 298] width 1014 height 105
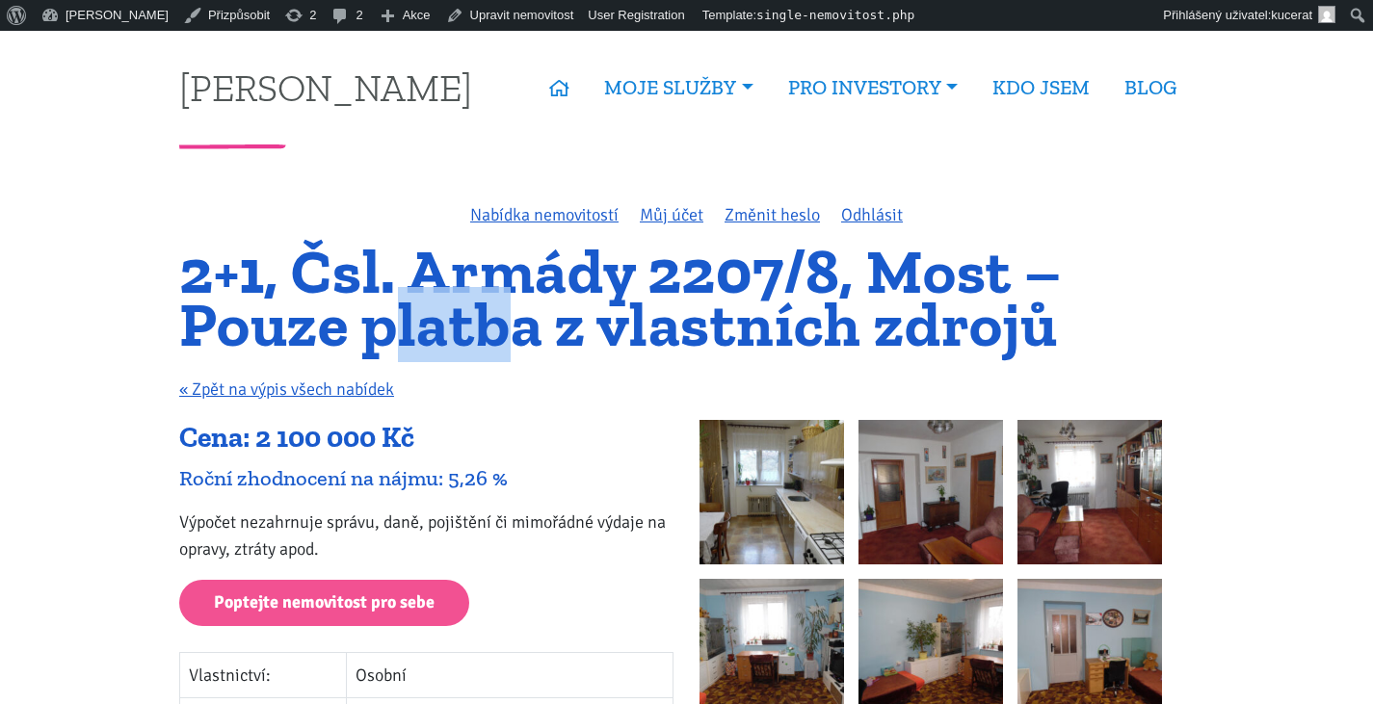
drag, startPoint x: 502, startPoint y: 342, endPoint x: 405, endPoint y: 330, distance: 98.0
click at [405, 330] on h1 "2+1, Čsl. Armády 2207/8, Most – Pouze platba z vlastních zdrojů" at bounding box center [686, 298] width 1014 height 105
click at [400, 330] on h1 "2+1, Čsl. Armády 2207/8, Most – Pouze platba z vlastních zdrojů" at bounding box center [686, 298] width 1014 height 105
click at [416, 341] on h1 "2+1, Čsl. Armády 2207/8, Most – Pouze platba z vlastních zdrojů" at bounding box center [686, 298] width 1014 height 105
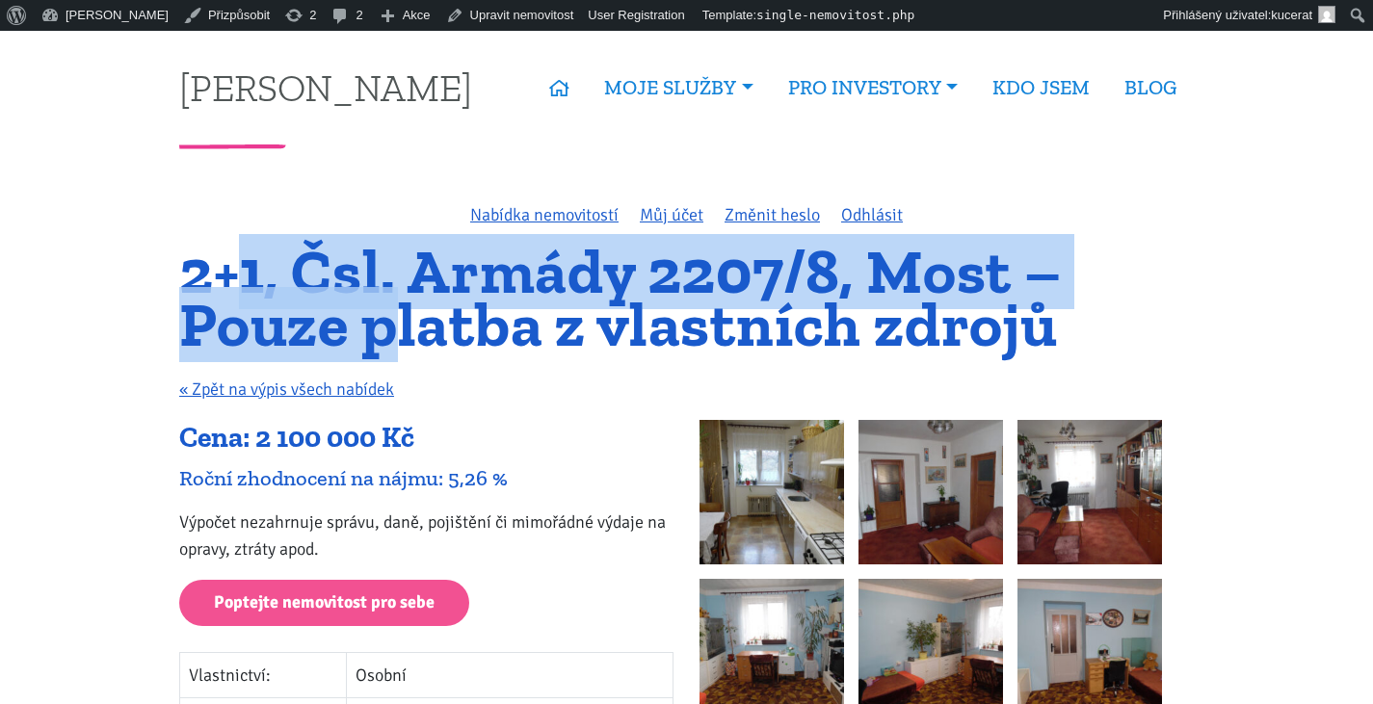
drag, startPoint x: 407, startPoint y: 327, endPoint x: 246, endPoint y: 298, distance: 163.5
click at [246, 298] on h1 "2+1, Čsl. Armády 2207/8, Most – Pouze platba z vlastních zdrojů" at bounding box center [686, 298] width 1014 height 105
drag, startPoint x: 253, startPoint y: 277, endPoint x: 412, endPoint y: 327, distance: 166.4
click at [412, 327] on h1 "2+1, Čsl. Armády 2207/8, Most – Pouze platba z vlastních zdrojů" at bounding box center [686, 298] width 1014 height 105
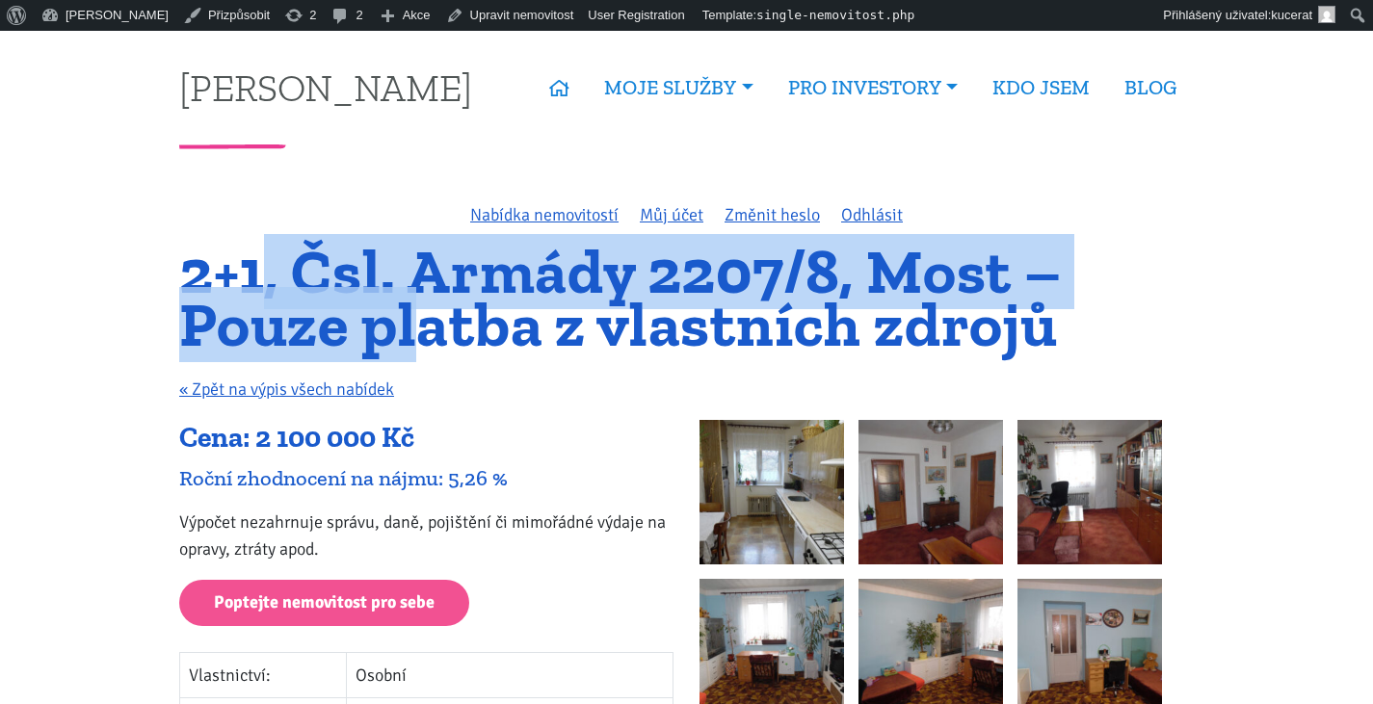
click at [412, 327] on h1 "2+1, Čsl. Armády 2207/8, Most – Pouze platba z vlastních zdrojů" at bounding box center [686, 298] width 1014 height 105
drag, startPoint x: 425, startPoint y: 327, endPoint x: 217, endPoint y: 252, distance: 220.9
click at [217, 252] on h1 "2+1, Čsl. Armády 2207/8, Most – Pouze platba z vlastních zdrojů" at bounding box center [686, 298] width 1014 height 105
